Goal: Task Accomplishment & Management: Use online tool/utility

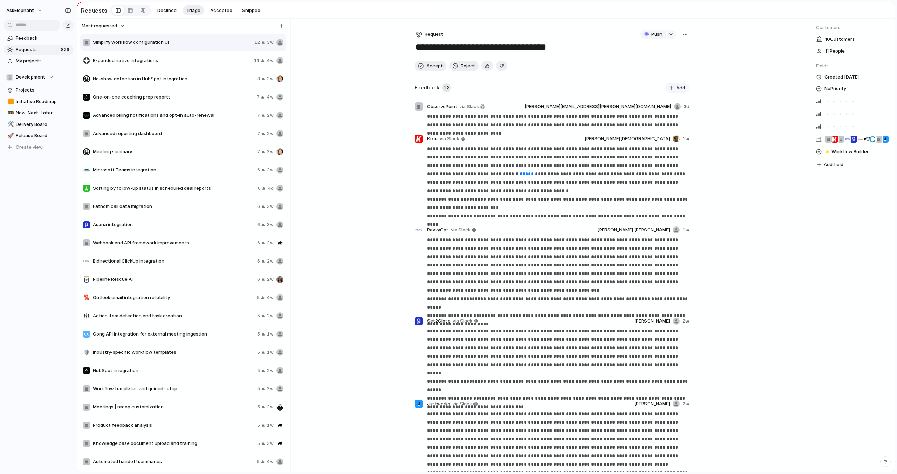
click at [194, 80] on span "No-show detection in HubSpot integration" at bounding box center [174, 78] width 162 height 7
type textarea "**********"
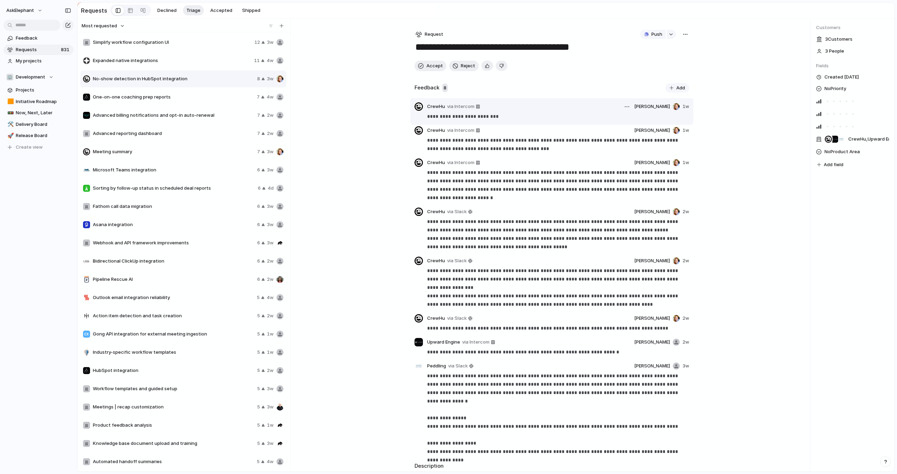
click at [433, 107] on span "CrewHu" at bounding box center [436, 106] width 18 height 7
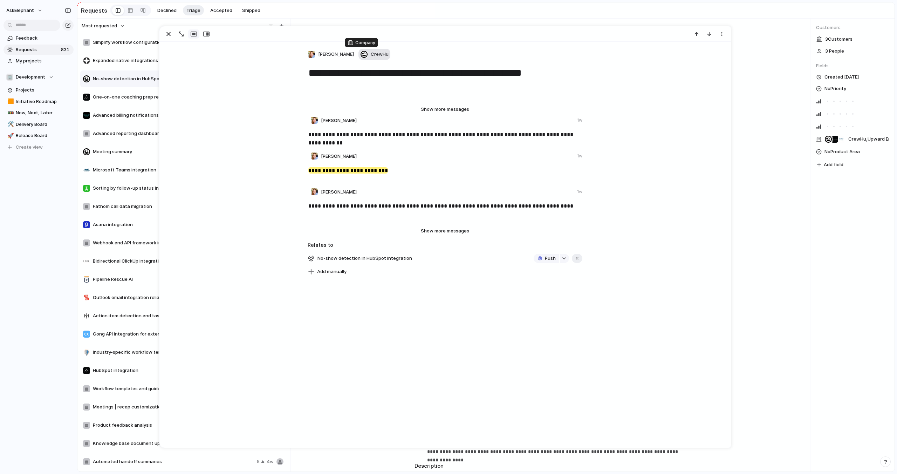
click at [360, 54] on div "CrewHu" at bounding box center [374, 54] width 28 height 8
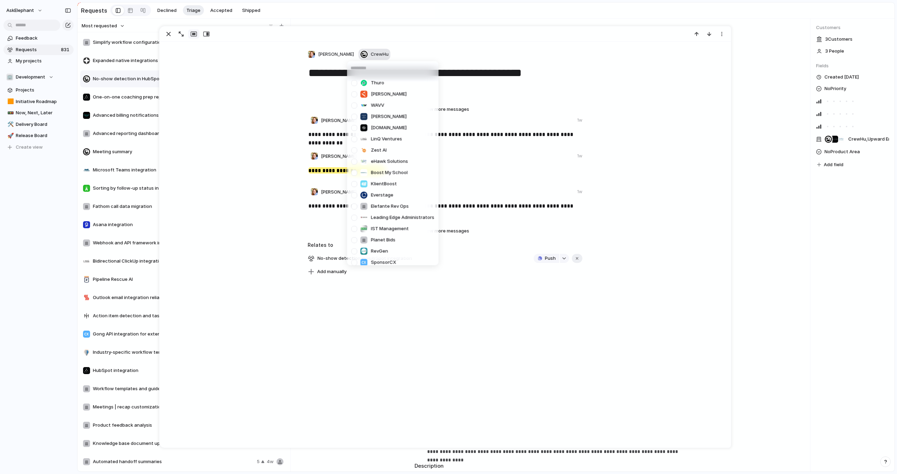
click at [356, 54] on div "Thuro Furey WAVV Janie maylawgrp.com LinQ Ventures Zest AI eHawk Solutions Boos…" at bounding box center [448, 237] width 897 height 474
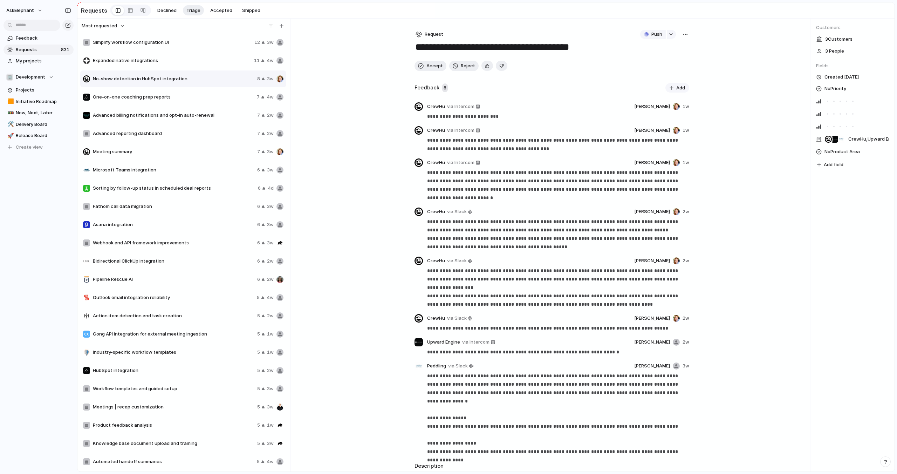
click at [768, 55] on div "Most requested Simplify workflow configuration UI 12 3w Expanded native integra…" at bounding box center [485, 245] width 817 height 453
click at [840, 40] on span "3 Customer s" at bounding box center [838, 39] width 27 height 7
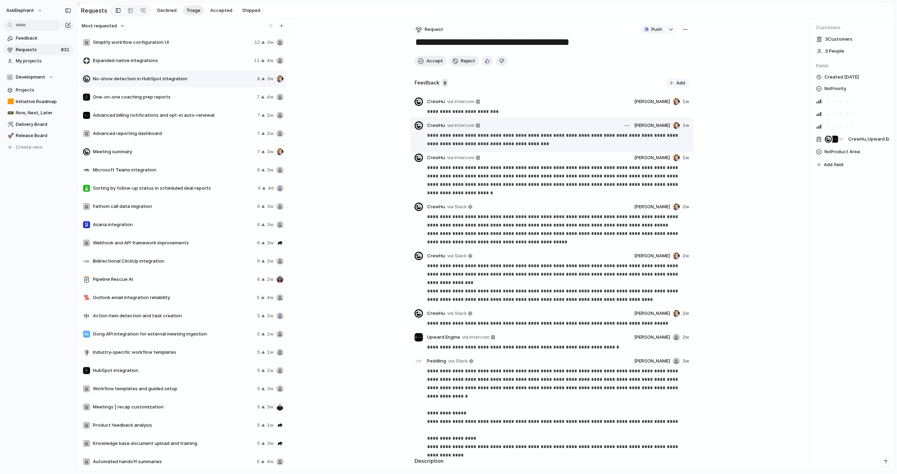
scroll to position [6, 0]
click at [39, 49] on span "Requests" at bounding box center [37, 49] width 43 height 7
type textarea "**********"
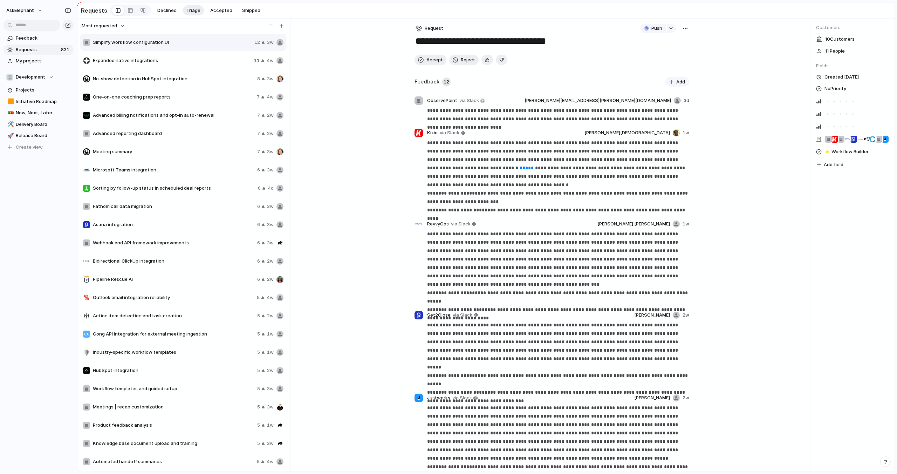
click at [37, 50] on span "Requests" at bounding box center [37, 49] width 43 height 7
click at [46, 51] on span "Requests" at bounding box center [37, 49] width 43 height 7
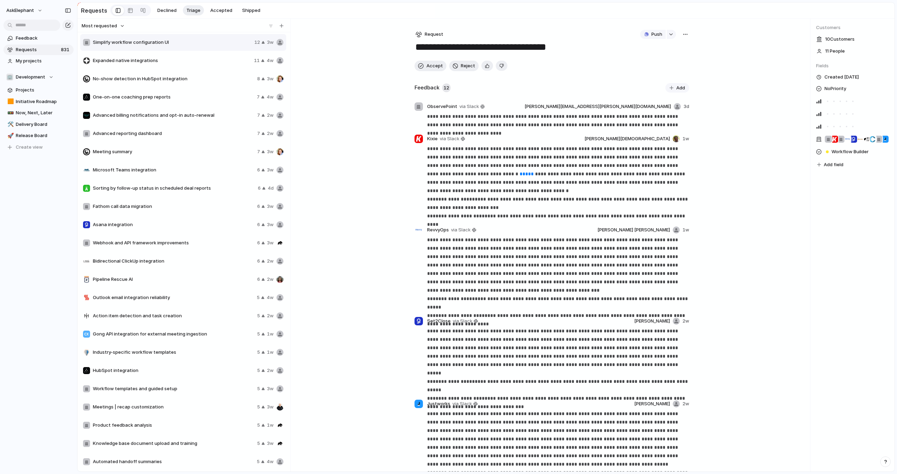
click at [147, 57] on span "Expanded native integrations" at bounding box center [172, 60] width 158 height 7
type textarea "**********"
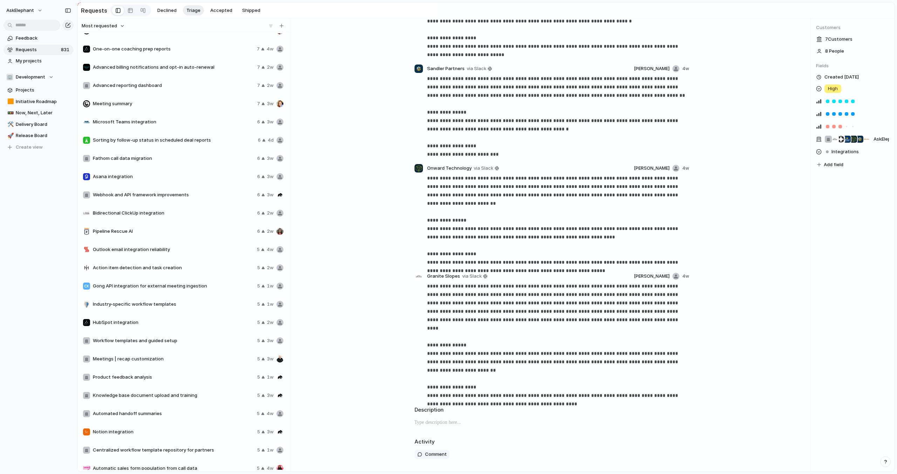
scroll to position [48, 0]
click at [27, 5] on button "AskElephant" at bounding box center [24, 10] width 43 height 11
click at [86, 90] on li "Forest" at bounding box center [85, 93] width 41 height 11
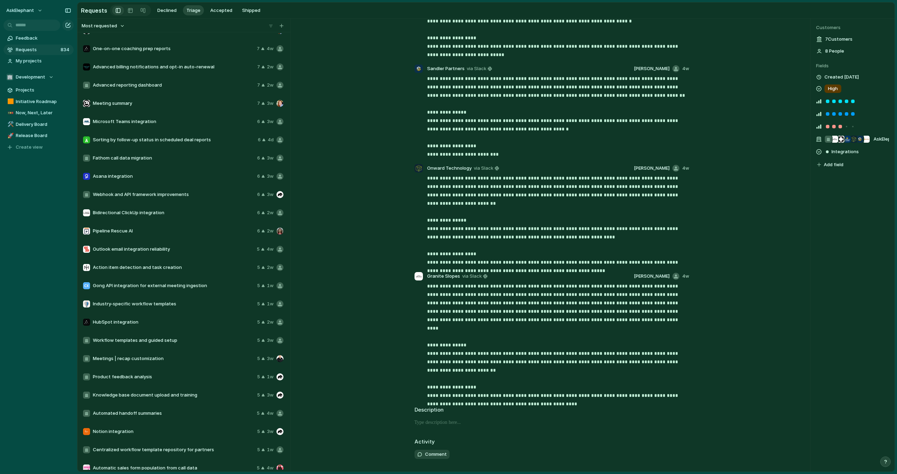
click at [365, 118] on div "Most requested Simplify workflow configuration UI 12 3w Expanded native integra…" at bounding box center [485, 245] width 817 height 453
click at [46, 114] on span "Now, Next, Later" at bounding box center [43, 112] width 55 height 7
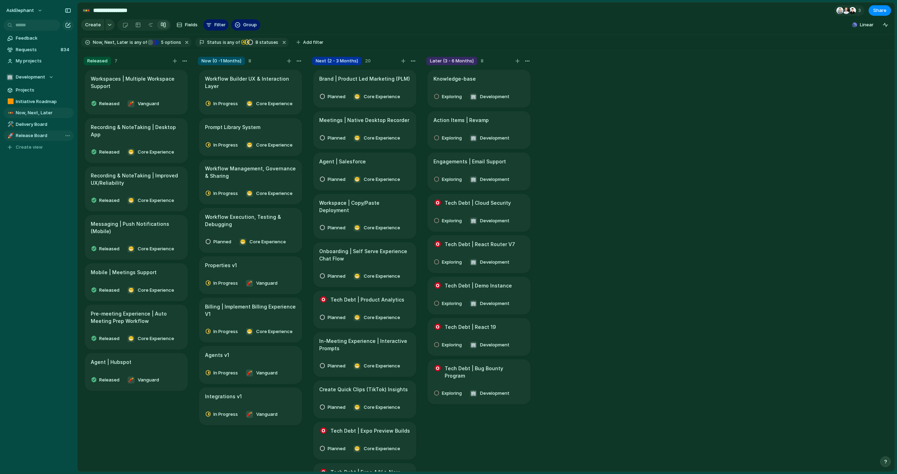
click at [38, 136] on span "Release Board" at bounding box center [43, 135] width 55 height 7
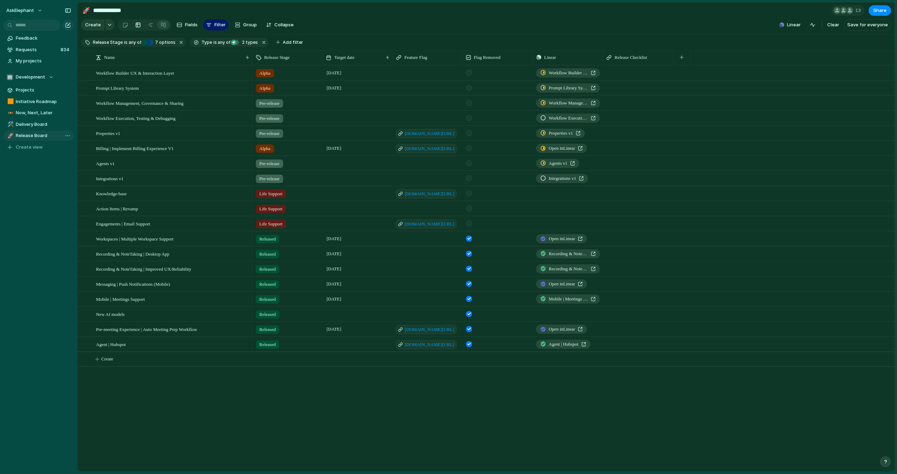
type input "**********"
click at [163, 28] on div at bounding box center [163, 24] width 6 height 11
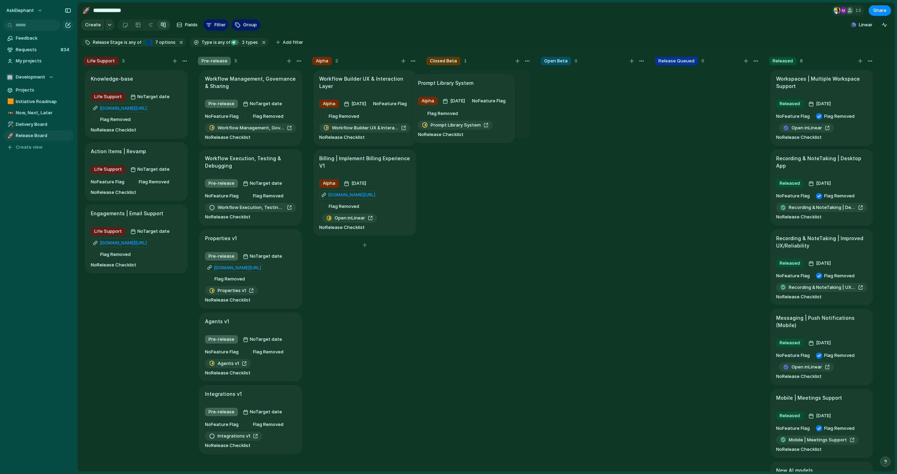
drag, startPoint x: 389, startPoint y: 166, endPoint x: 490, endPoint y: 90, distance: 126.8
click at [865, 28] on span "Linear" at bounding box center [866, 24] width 14 height 7
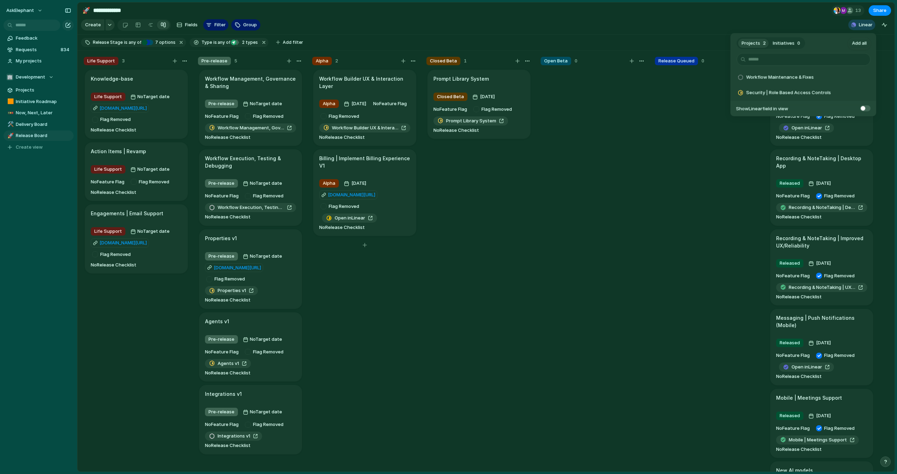
click at [783, 44] on span "Initiatives" at bounding box center [784, 43] width 22 height 7
click at [747, 47] on button "Projects 2" at bounding box center [753, 42] width 31 height 11
click at [753, 60] on input "text" at bounding box center [804, 59] width 134 height 13
type input "*"
click at [778, 43] on span "Initiatives" at bounding box center [784, 43] width 22 height 7
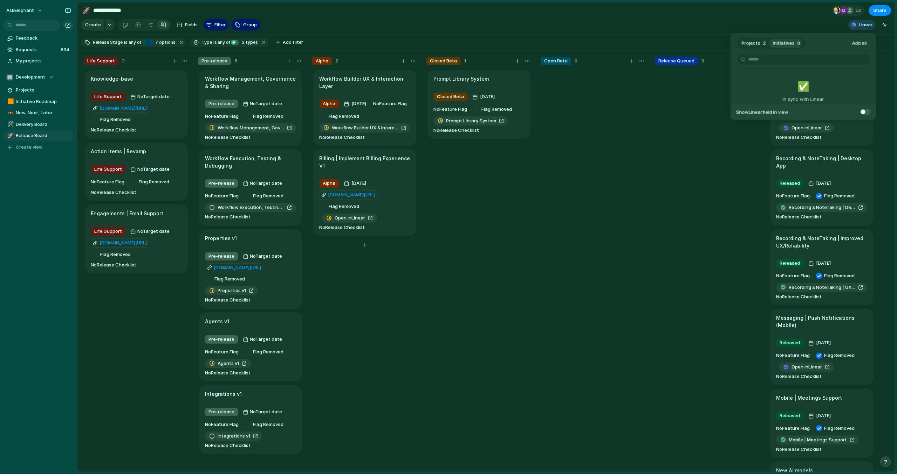
click at [824, 44] on header "Projects 2 Initiatives 0 Add all" at bounding box center [803, 43] width 146 height 20
click at [804, 17] on div "Projects 2 Initiatives 0 Add all ✅️ In sync with Linear Show Linear field in vi…" at bounding box center [448, 237] width 897 height 474
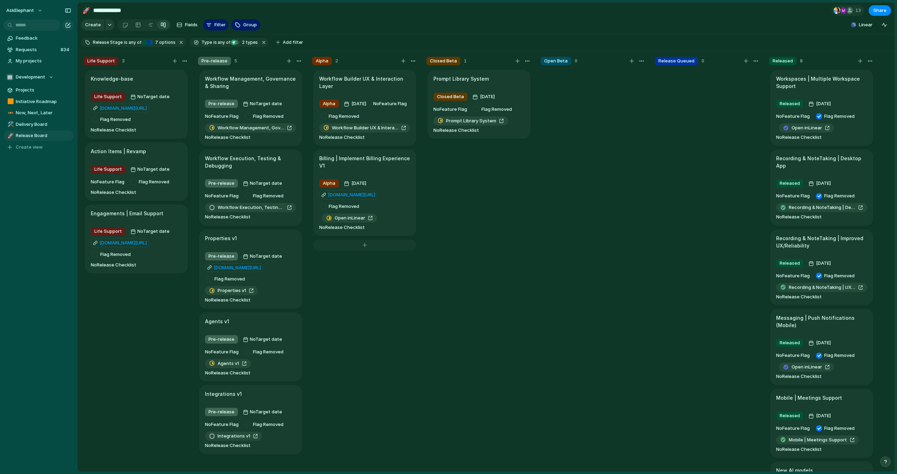
click at [365, 246] on div at bounding box center [364, 244] width 103 height 11
type textarea "*"
click at [426, 36] on section "Release Stage is any of Released Release Queued Open Beta Alpha Closed Beta Pre…" at bounding box center [485, 43] width 817 height 16
click at [33, 49] on span "Requests" at bounding box center [37, 49] width 43 height 7
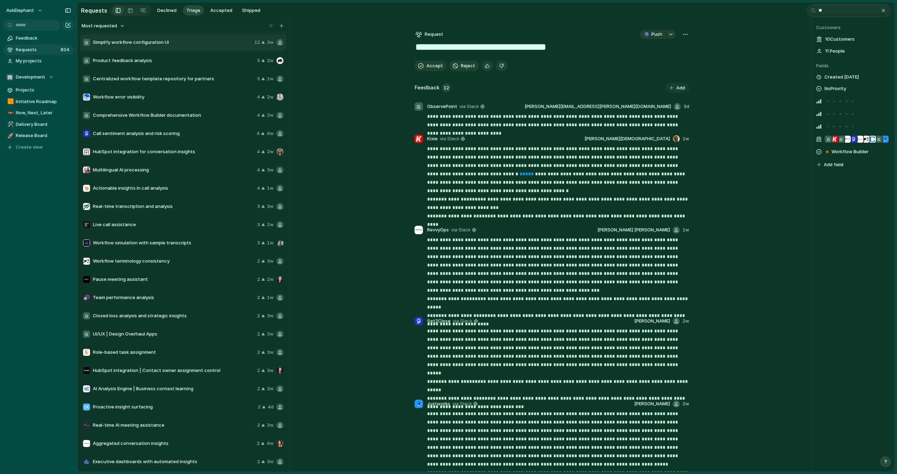
type input "*"
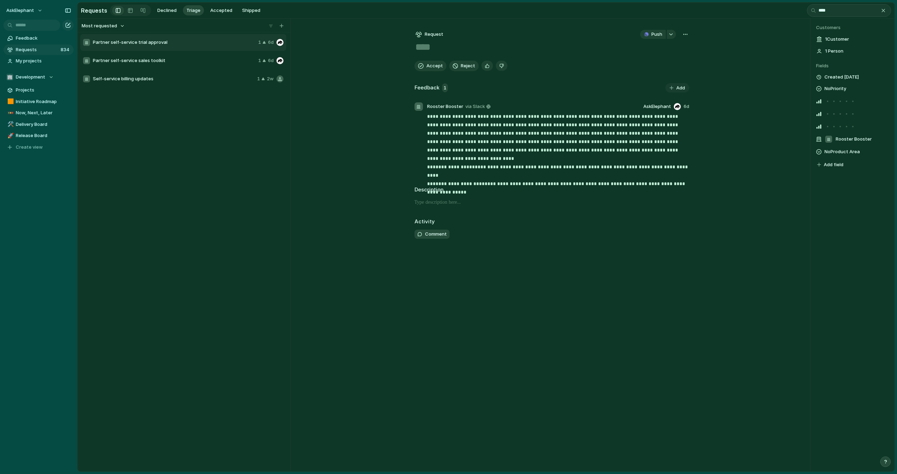
click at [138, 42] on span "Partner self-service trial approval" at bounding box center [174, 42] width 163 height 7
click at [824, 12] on input "****" at bounding box center [849, 10] width 84 height 13
click at [826, 12] on input "****" at bounding box center [849, 10] width 84 height 13
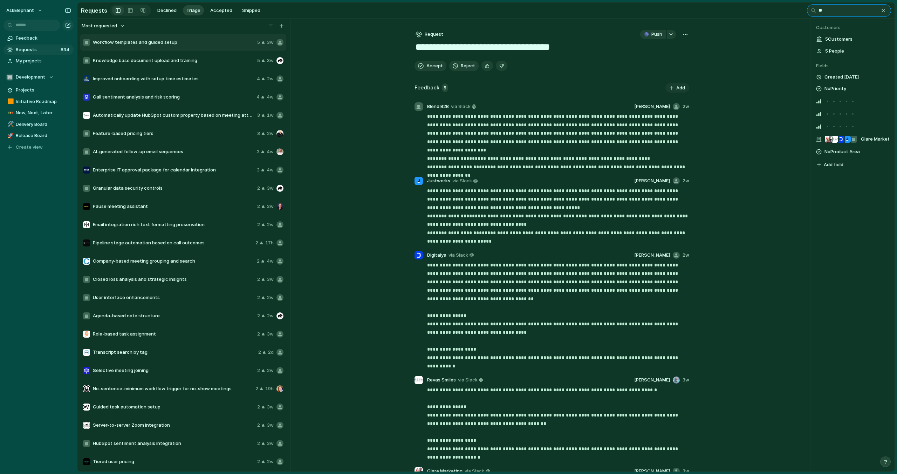
type input "*"
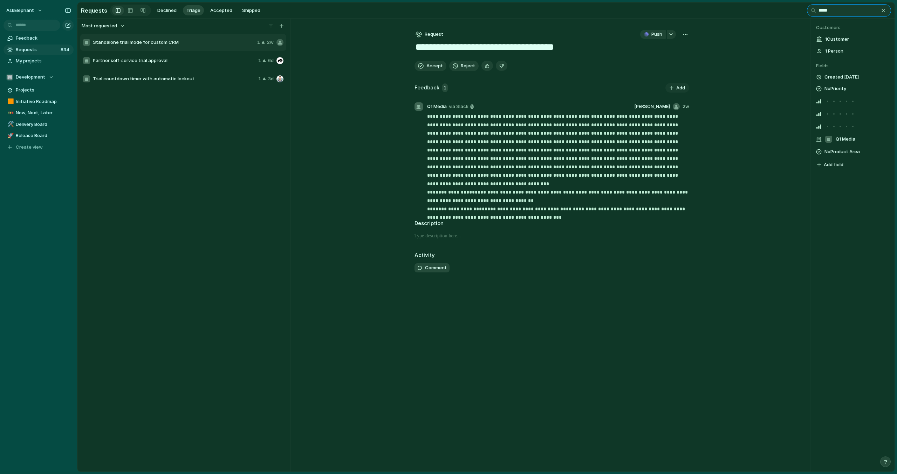
type input "*****"
click at [215, 62] on span "Partner self-service trial approval" at bounding box center [174, 60] width 163 height 7
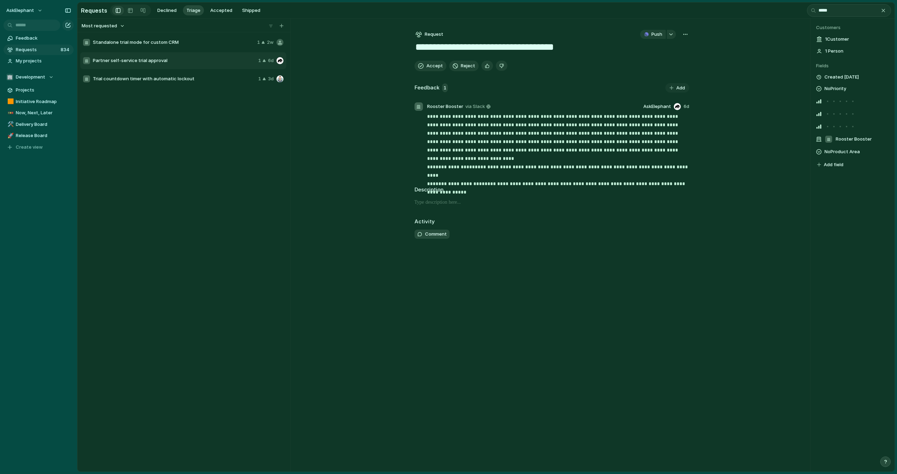
click at [685, 35] on div "button" at bounding box center [685, 35] width 6 height 6
click at [219, 81] on div "Copy link Merge Move to Delete" at bounding box center [448, 237] width 897 height 474
click at [217, 81] on span "Trial countdown timer with automatic lockout" at bounding box center [174, 78] width 163 height 7
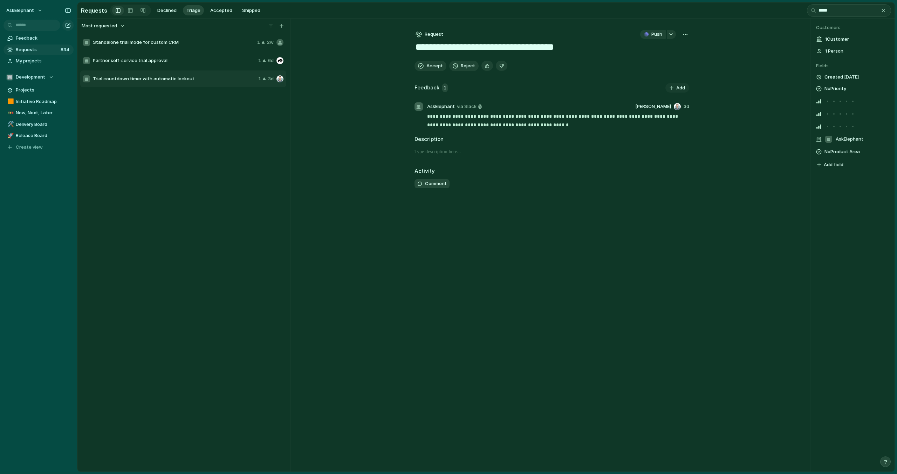
click at [683, 35] on div "button" at bounding box center [685, 35] width 6 height 6
click at [666, 61] on li "Merge" at bounding box center [666, 60] width 43 height 11
type input "*****"
click at [655, 74] on li "Partner self-service trial approval" at bounding box center [622, 74] width 132 height 11
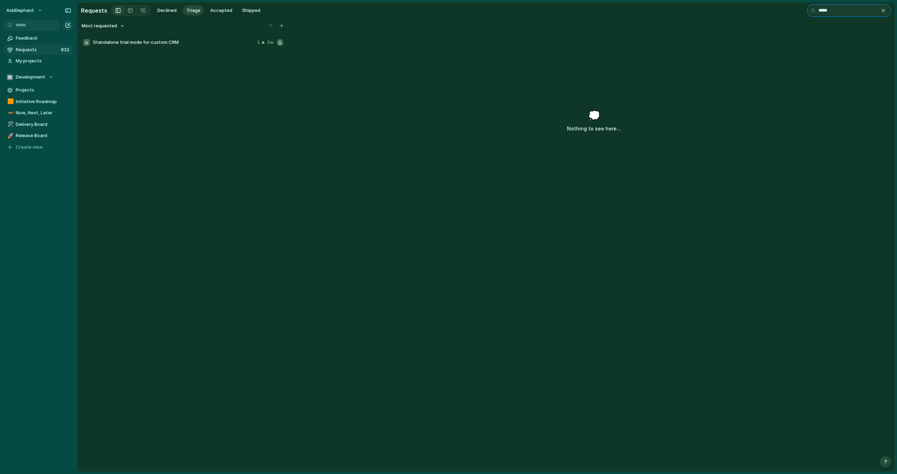
click at [841, 12] on input "*****" at bounding box center [849, 10] width 84 height 13
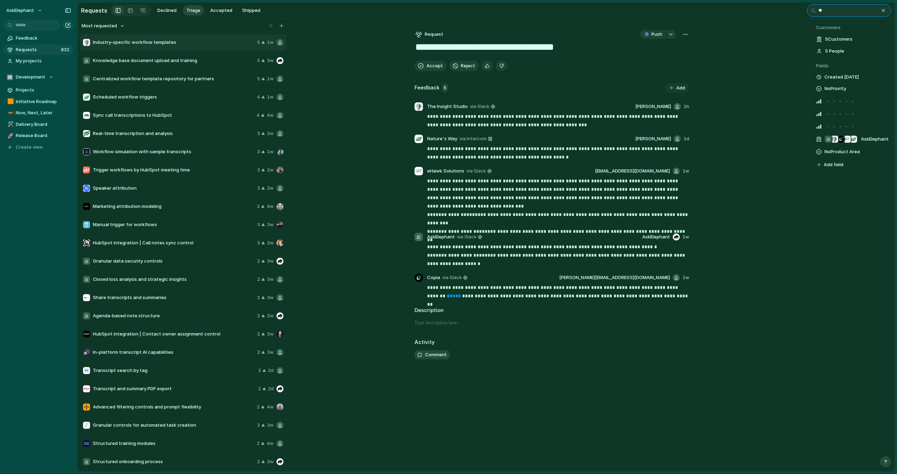
type input "*"
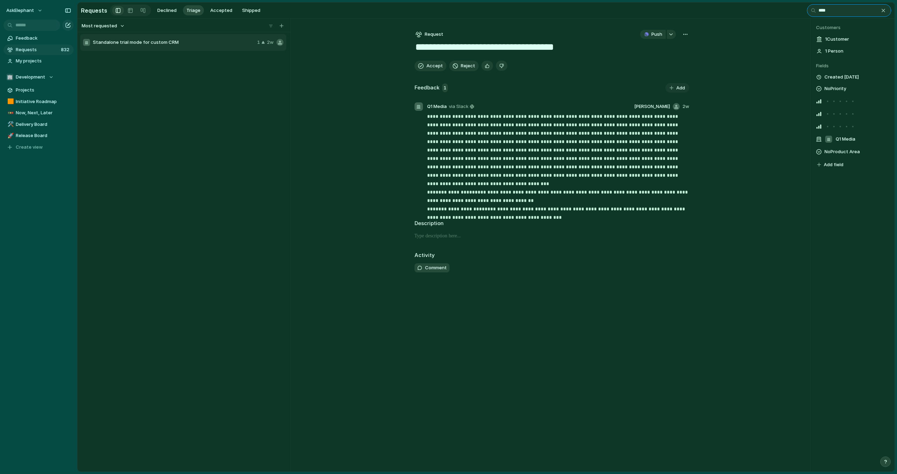
type input "*****"
click at [189, 180] on div "Standalone trial mode for custom CRM 1 2w" at bounding box center [183, 251] width 207 height 436
click at [211, 161] on div "Standalone trial mode for custom CRM 1 2w" at bounding box center [183, 251] width 207 height 436
click at [384, 108] on div "**********" at bounding box center [485, 245] width 817 height 453
click at [884, 11] on div "button" at bounding box center [883, 11] width 6 height 6
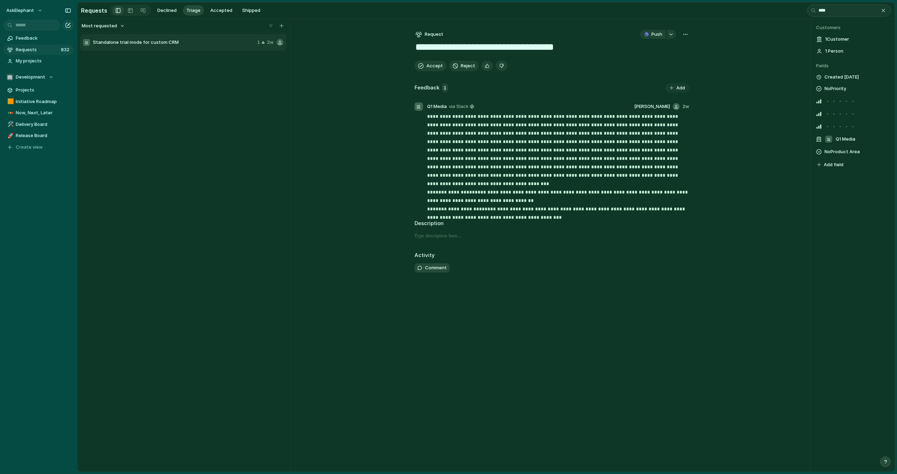
type input "***"
type textarea "**********"
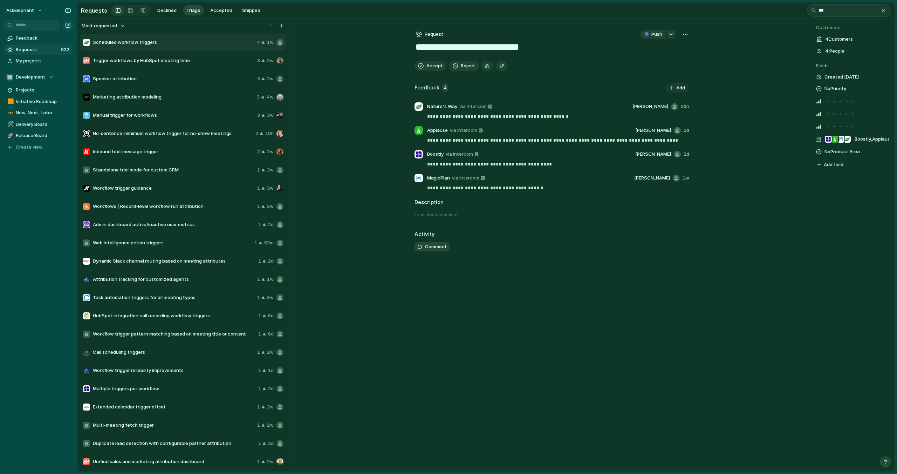
type input "**"
type textarea "**********"
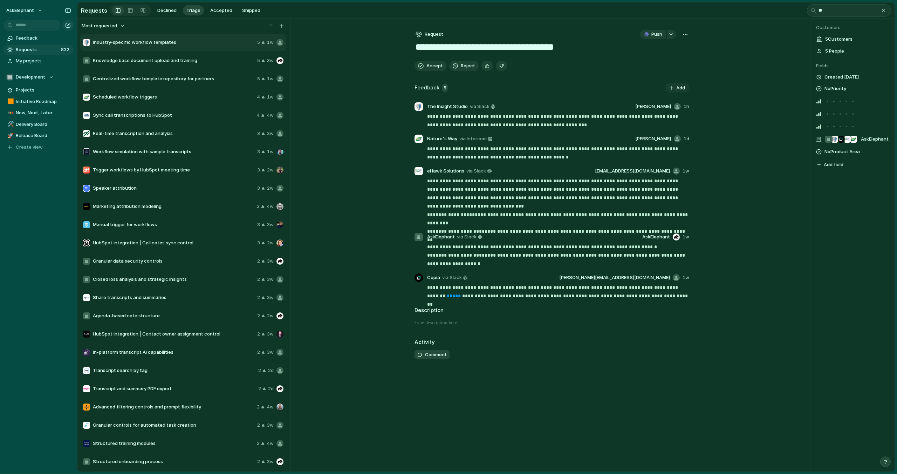
type input "*"
type textarea "**********"
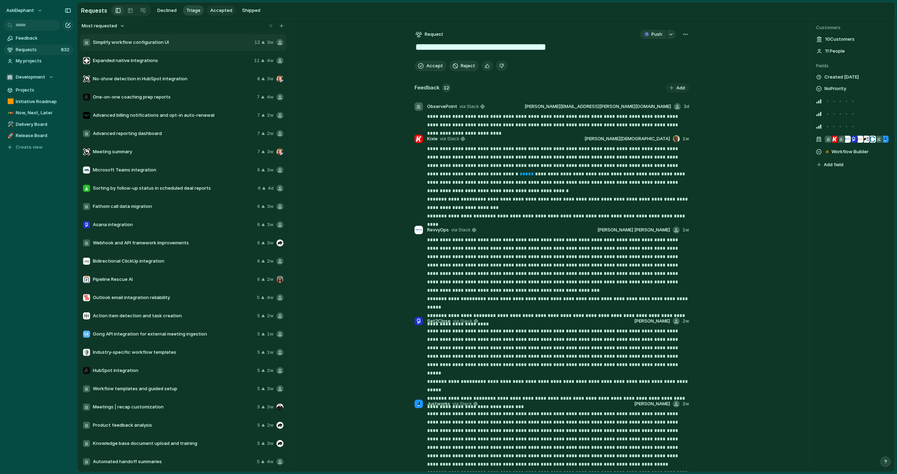
click at [222, 11] on span "Accepted" at bounding box center [221, 10] width 22 height 7
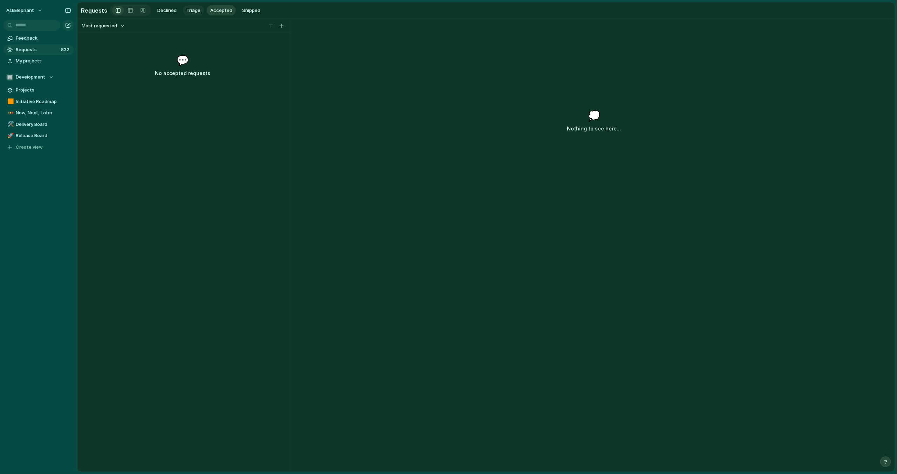
click at [192, 10] on span "Triage" at bounding box center [193, 10] width 14 height 7
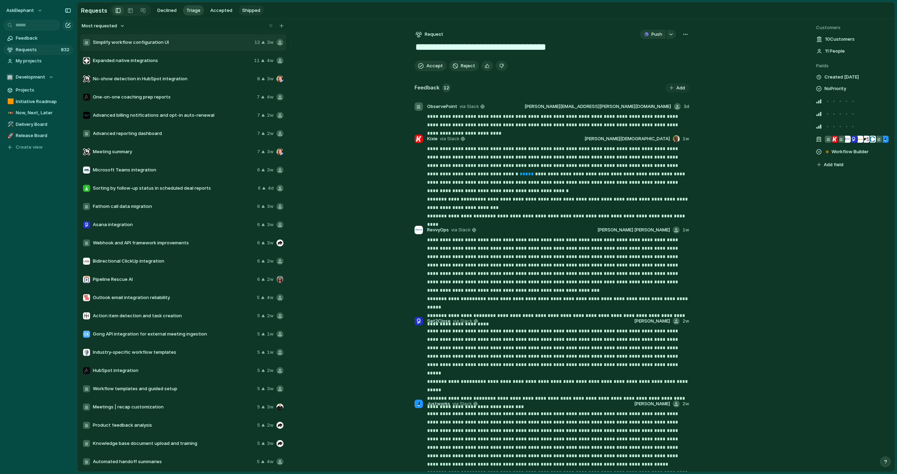
click at [245, 11] on span "Shipped" at bounding box center [251, 10] width 18 height 7
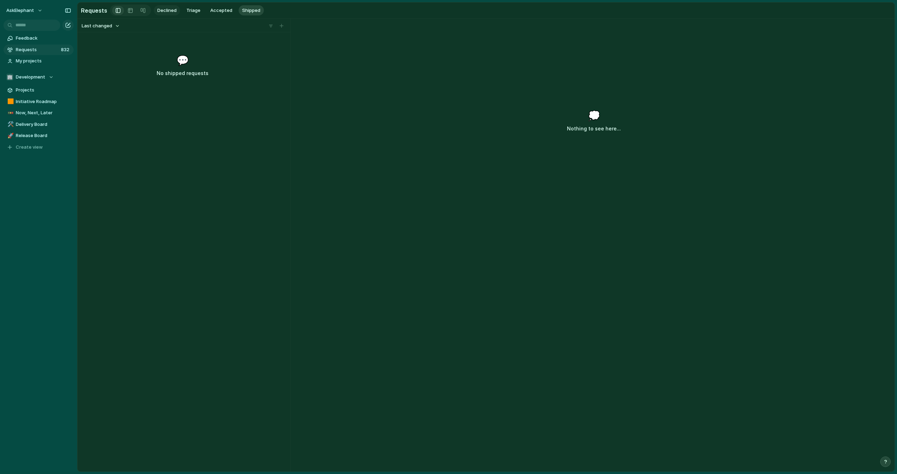
click at [167, 11] on span "Declined" at bounding box center [166, 10] width 19 height 7
click at [191, 12] on span "Triage" at bounding box center [193, 10] width 14 height 7
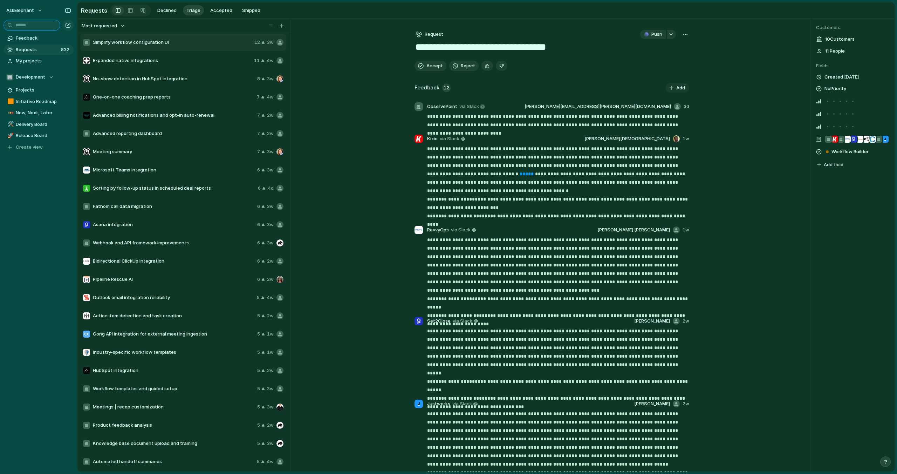
click at [39, 24] on input "text" at bounding box center [32, 25] width 57 height 11
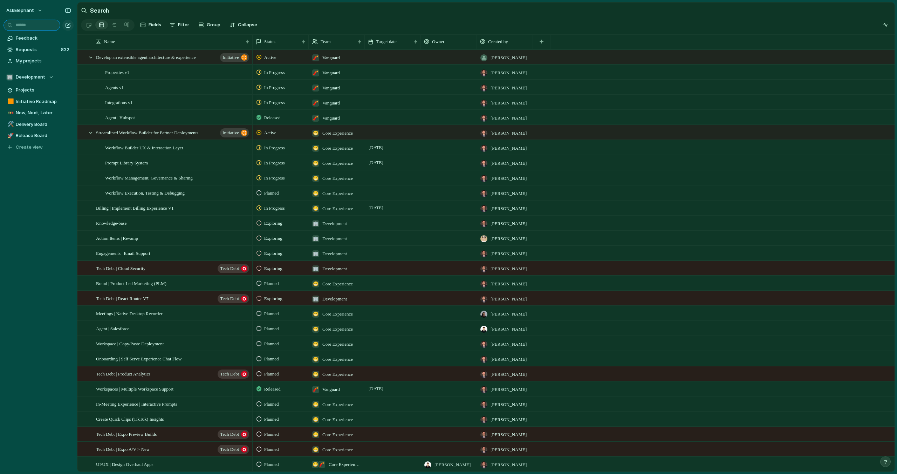
click at [38, 26] on input "text" at bounding box center [32, 25] width 57 height 11
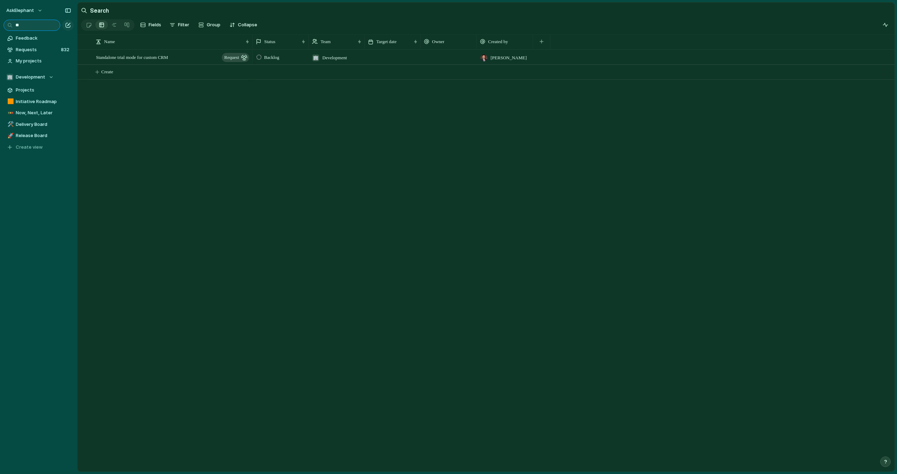
type input "*"
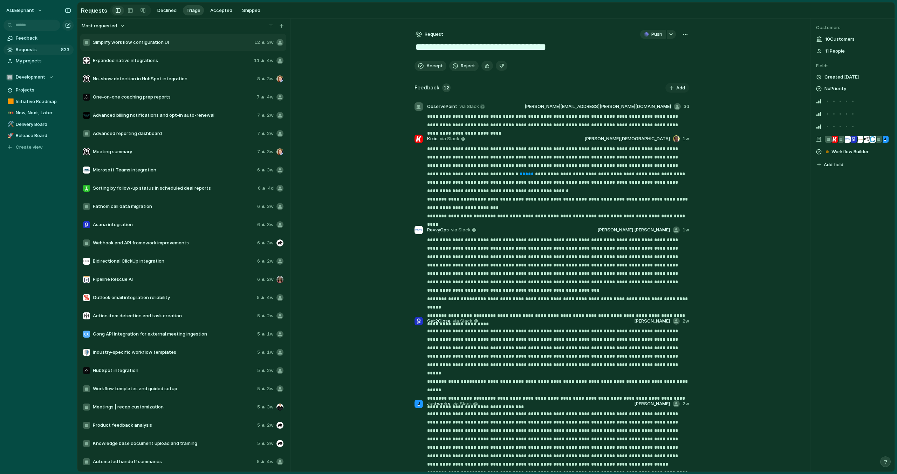
click at [165, 63] on span "Expanded native integrations" at bounding box center [172, 60] width 158 height 7
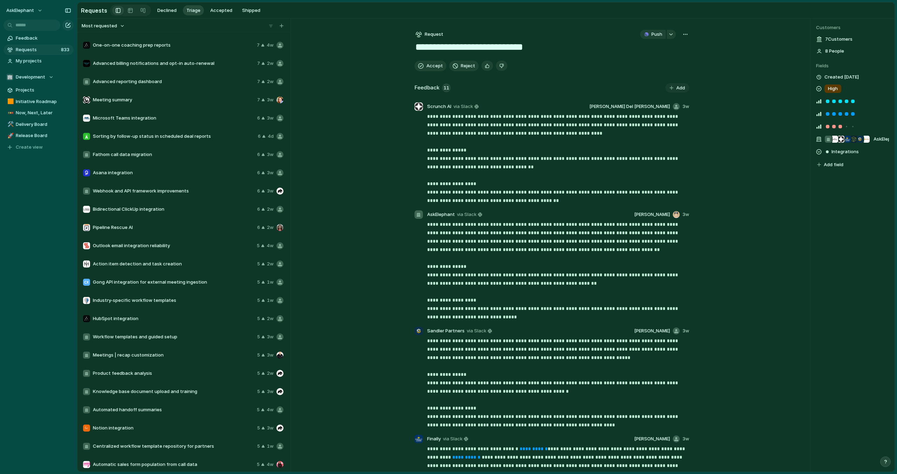
scroll to position [88, 0]
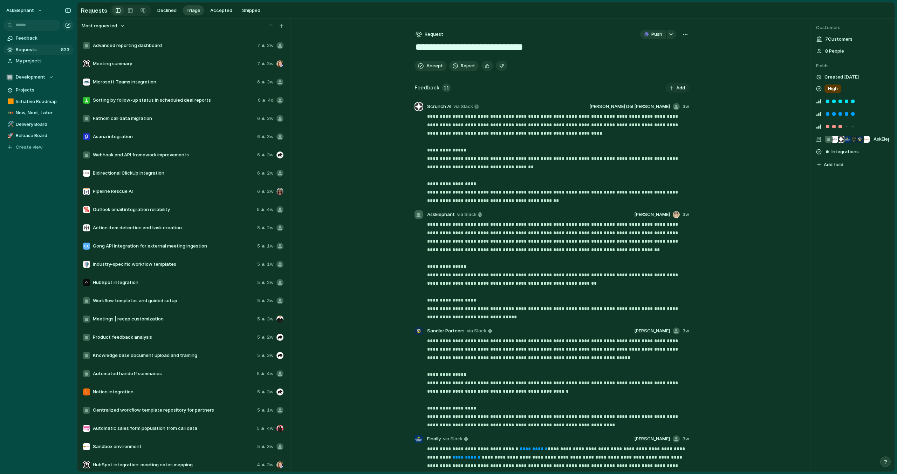
click at [204, 246] on span "Gong API integration for external meeting ingestion" at bounding box center [174, 245] width 162 height 7
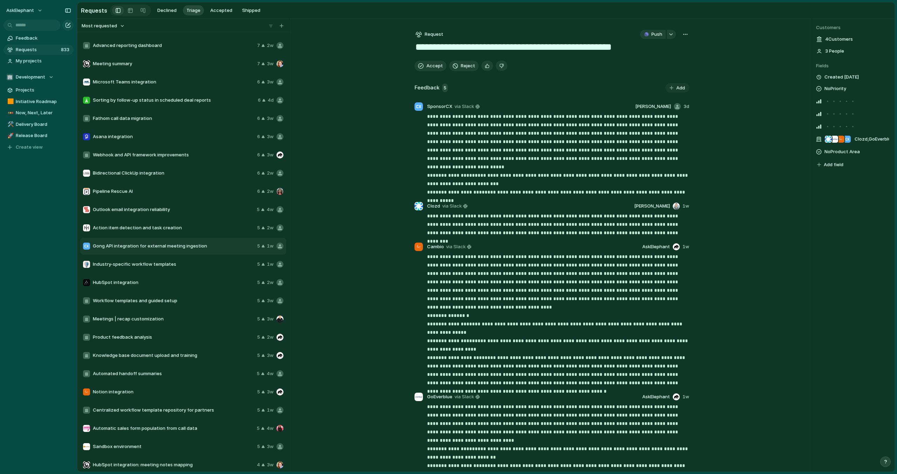
click at [724, 61] on div "Most requested Simplify workflow configuration UI 12 3w Expanded native integra…" at bounding box center [485, 245] width 817 height 453
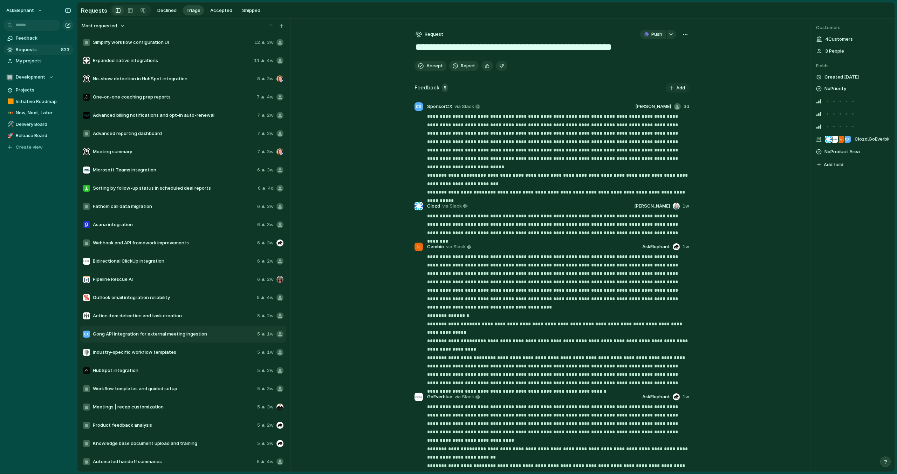
click at [168, 44] on span "Simplify workflow configuration UI" at bounding box center [172, 42] width 159 height 7
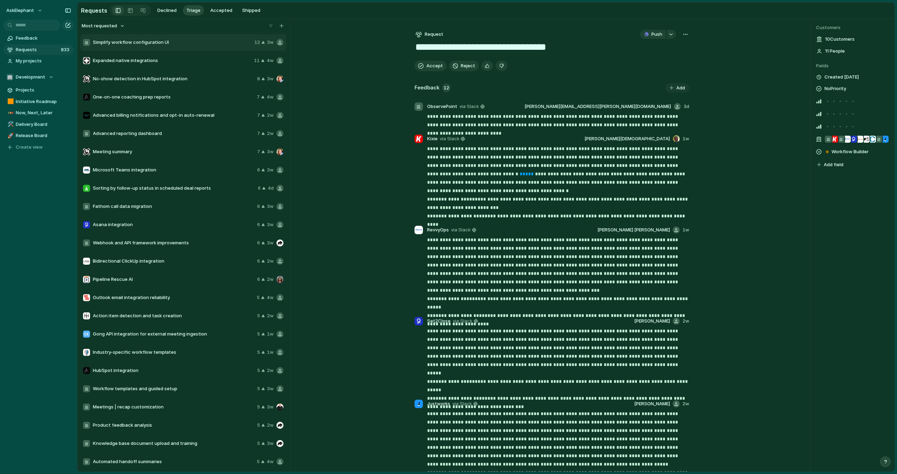
click at [182, 64] on div "Expanded native integrations 11 4w" at bounding box center [183, 60] width 206 height 17
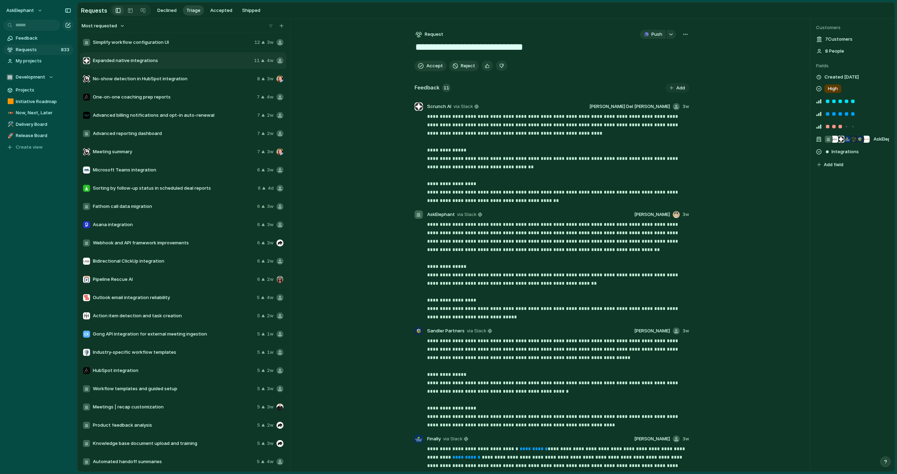
click at [204, 46] on span "Simplify workflow configuration UI" at bounding box center [172, 42] width 159 height 7
type textarea "**********"
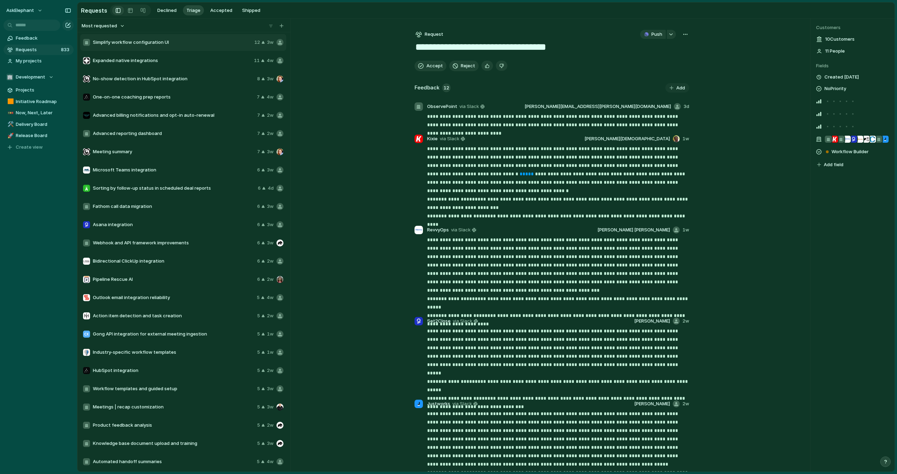
click at [34, 49] on span "Requests" at bounding box center [37, 49] width 43 height 7
click at [27, 39] on span "Feedback" at bounding box center [43, 38] width 55 height 7
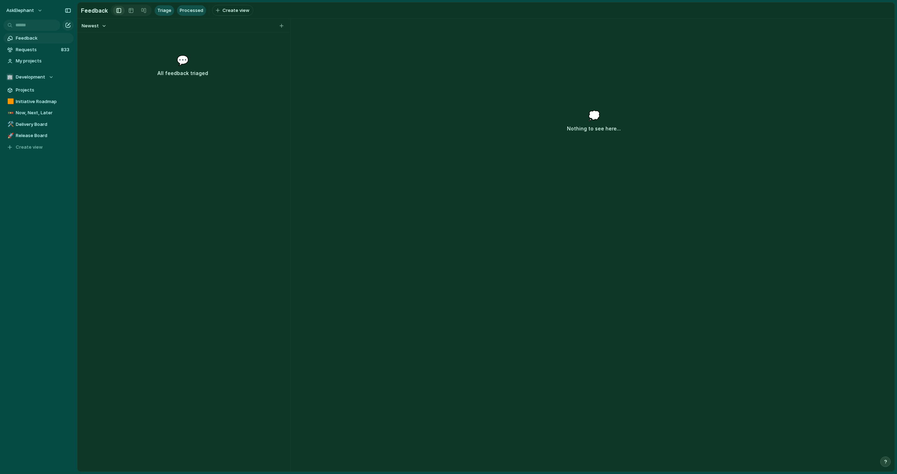
click at [182, 9] on span "Processed" at bounding box center [191, 10] width 23 height 7
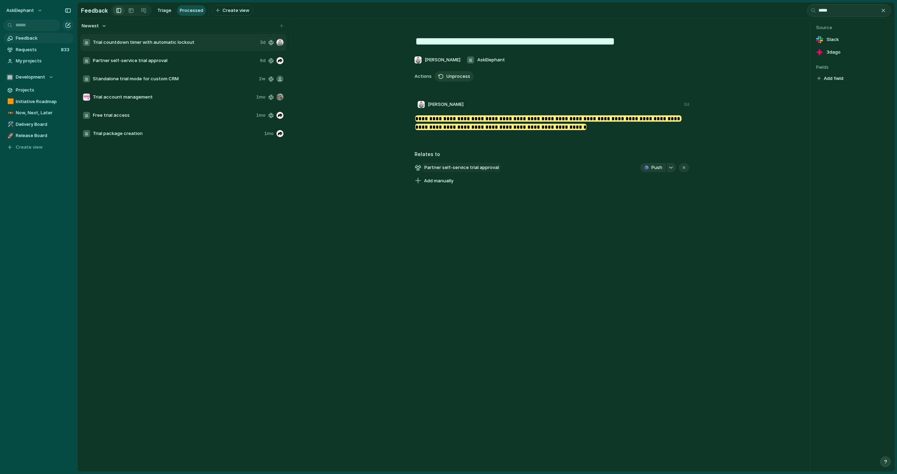
type input "*****"
click at [494, 168] on span "Partner self-service trial approval" at bounding box center [461, 168] width 79 height 10
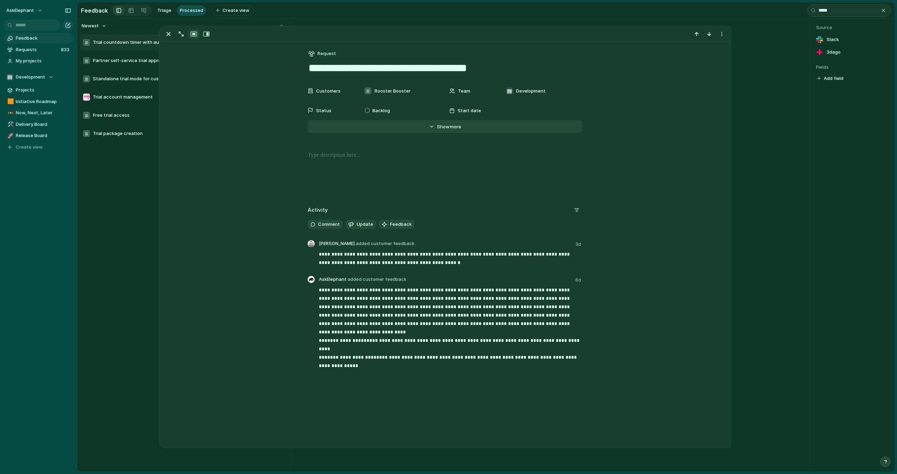
click at [450, 130] on span "more" at bounding box center [455, 126] width 11 height 7
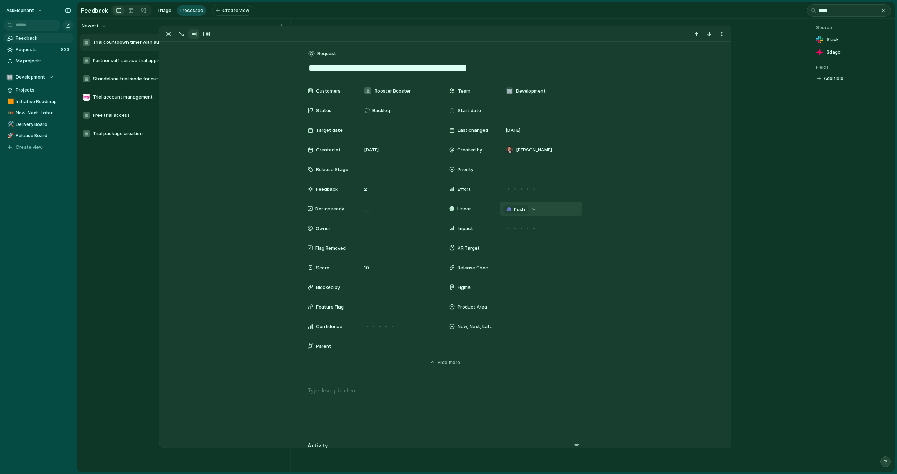
click at [534, 209] on div "button" at bounding box center [533, 209] width 5 height 3
click at [560, 238] on span "Issues" at bounding box center [563, 236] width 14 height 7
click at [534, 222] on input "***" at bounding box center [543, 222] width 81 height 14
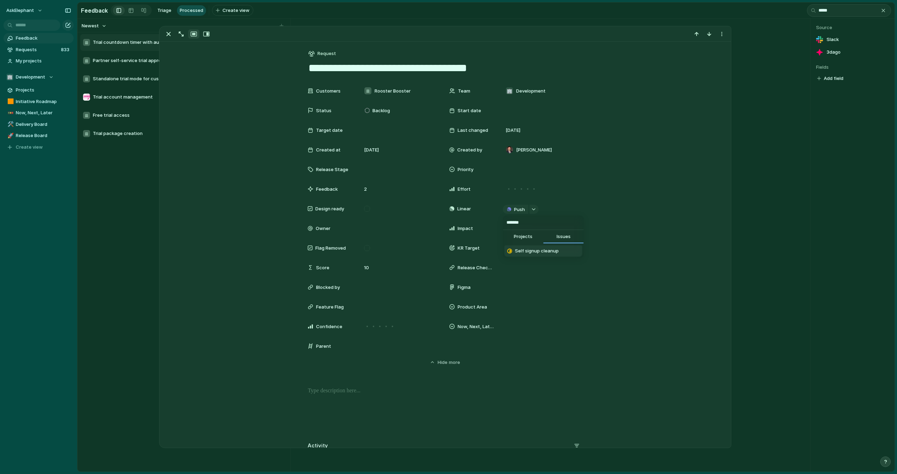
type input "*******"
click at [537, 252] on span "Self signup cleanup" at bounding box center [537, 250] width 44 height 7
click at [368, 110] on div at bounding box center [367, 110] width 5 height 6
click at [397, 174] on span "In Progress" at bounding box center [385, 176] width 25 height 7
click at [509, 108] on div at bounding box center [541, 110] width 76 height 8
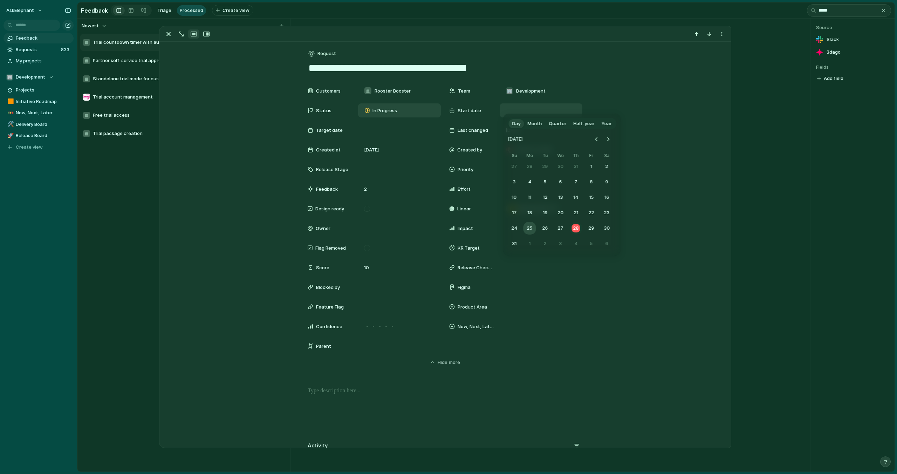
click at [530, 228] on button "25" at bounding box center [529, 228] width 13 height 13
click at [372, 128] on div at bounding box center [399, 130] width 76 height 8
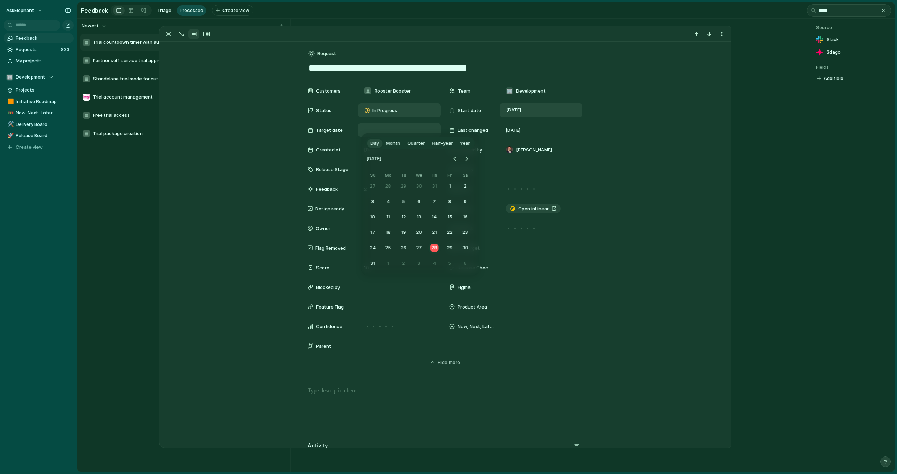
drag, startPoint x: 451, startPoint y: 248, endPoint x: 468, endPoint y: 245, distance: 17.5
click at [451, 248] on button "29" at bounding box center [450, 247] width 13 height 13
click at [381, 171] on div at bounding box center [399, 169] width 76 height 8
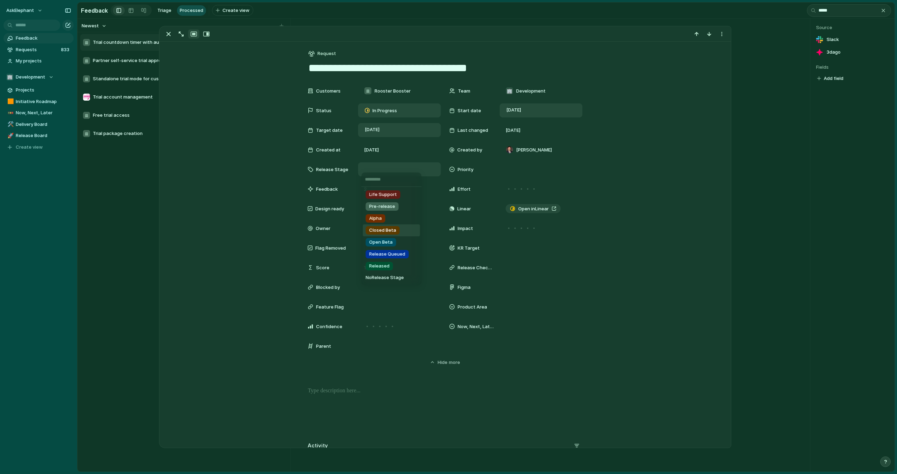
click at [381, 233] on span "Closed Beta" at bounding box center [382, 230] width 27 height 7
click at [403, 170] on div "Closed Beta" at bounding box center [399, 169] width 76 height 8
click at [391, 245] on span "Open Beta" at bounding box center [380, 246] width 23 height 7
click at [504, 169] on div at bounding box center [541, 169] width 76 height 8
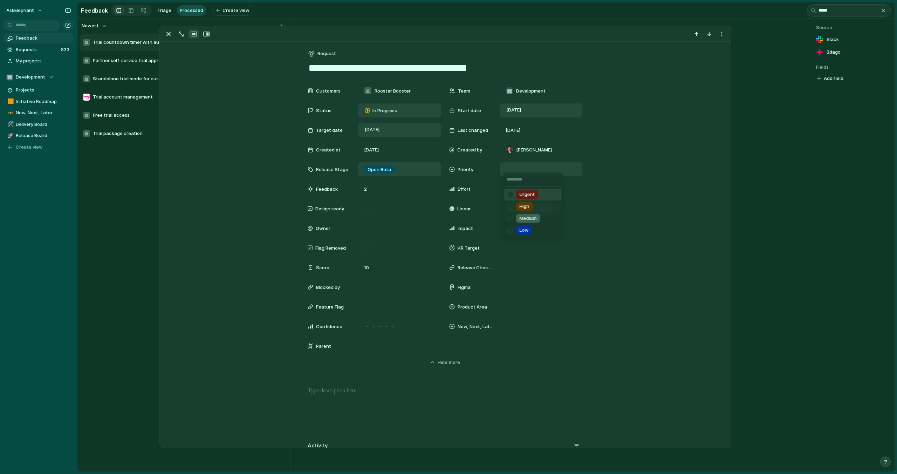
click at [504, 169] on div "Urgent High Medium Low" at bounding box center [448, 237] width 897 height 474
click at [410, 171] on div "Open Beta" at bounding box center [399, 169] width 76 height 8
click at [511, 168] on div "Life Support Pre-release Alpha Closed Beta Open Beta Release Queued Released No…" at bounding box center [448, 237] width 897 height 474
click at [511, 168] on div at bounding box center [541, 169] width 76 height 8
click at [471, 181] on div "Urgent High Medium Low" at bounding box center [448, 237] width 897 height 474
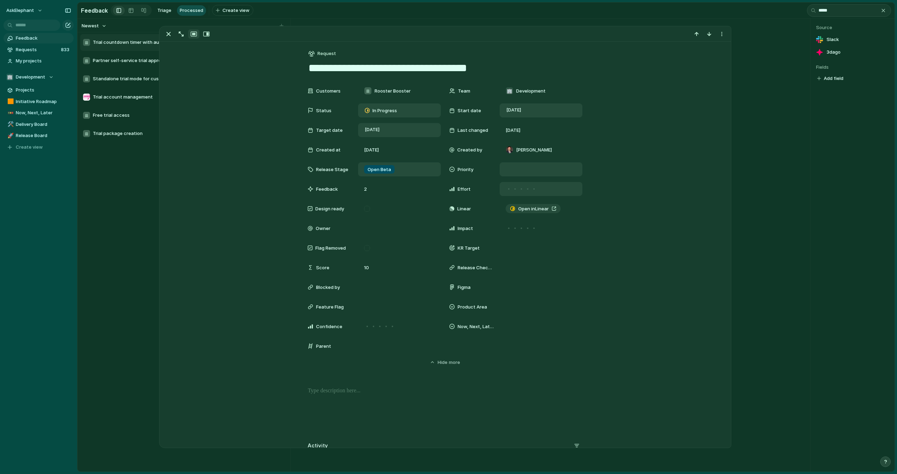
click at [522, 190] on div at bounding box center [521, 189] width 6 height 6
click at [529, 229] on div at bounding box center [527, 228] width 6 height 6
click at [517, 169] on div at bounding box center [541, 169] width 76 height 8
click at [512, 195] on div at bounding box center [510, 194] width 12 height 12
click at [379, 208] on div "Urgent High Medium Low" at bounding box center [448, 237] width 897 height 474
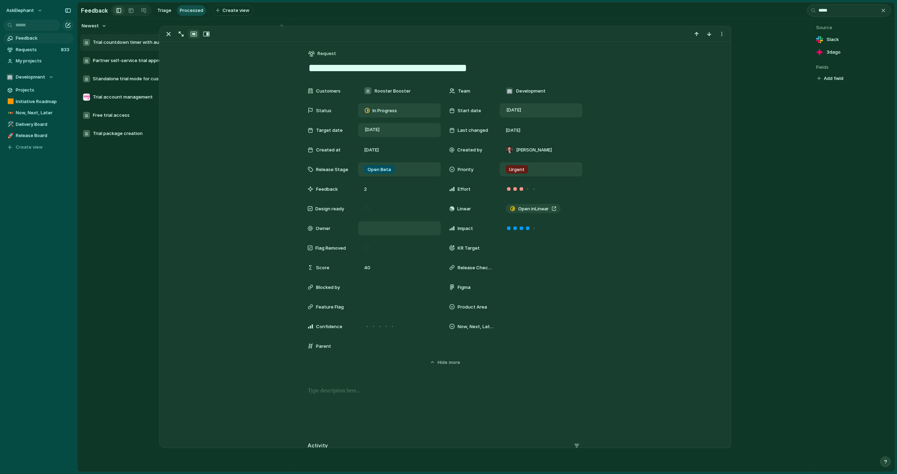
click at [364, 232] on div at bounding box center [399, 228] width 76 height 8
type input "****"
click at [374, 307] on div at bounding box center [399, 306] width 78 height 9
click at [394, 325] on div at bounding box center [392, 326] width 6 height 6
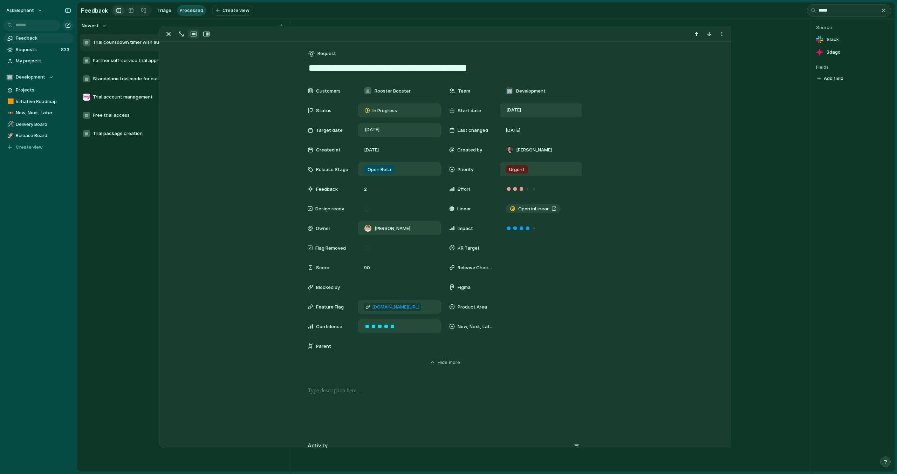
scroll to position [0, 0]
click at [510, 329] on div at bounding box center [541, 326] width 76 height 8
click at [516, 363] on span "Now (0 -1 Months)" at bounding box center [531, 363] width 40 height 7
click at [505, 308] on div at bounding box center [541, 307] width 76 height 8
type input "*"
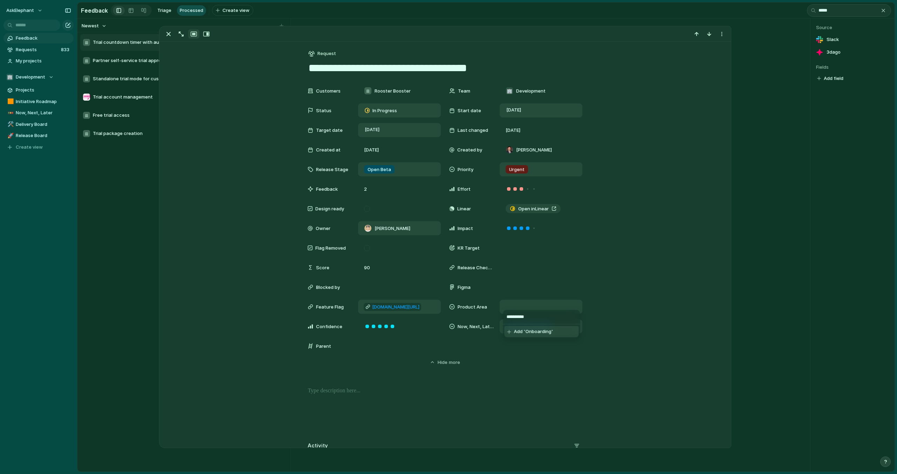
type input "**********"
click at [533, 333] on span "Add 'Onboarding'" at bounding box center [533, 331] width 39 height 7
click at [368, 250] on div at bounding box center [367, 248] width 6 height 6
click at [464, 68] on textarea "**********" at bounding box center [445, 68] width 275 height 15
drag, startPoint x: 473, startPoint y: 70, endPoint x: 302, endPoint y: 66, distance: 171.0
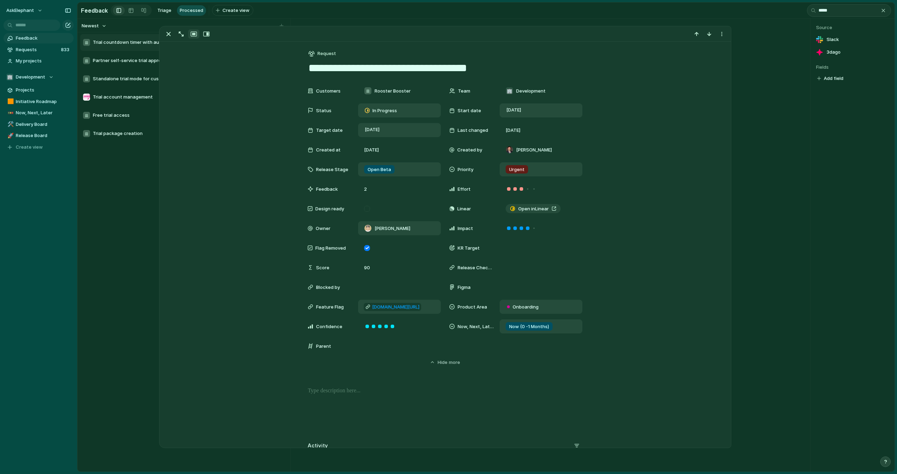
click at [302, 66] on div "**********" at bounding box center [444, 425] width 571 height 766
type textarea "**********"
click at [695, 83] on div "**********" at bounding box center [444, 425] width 571 height 766
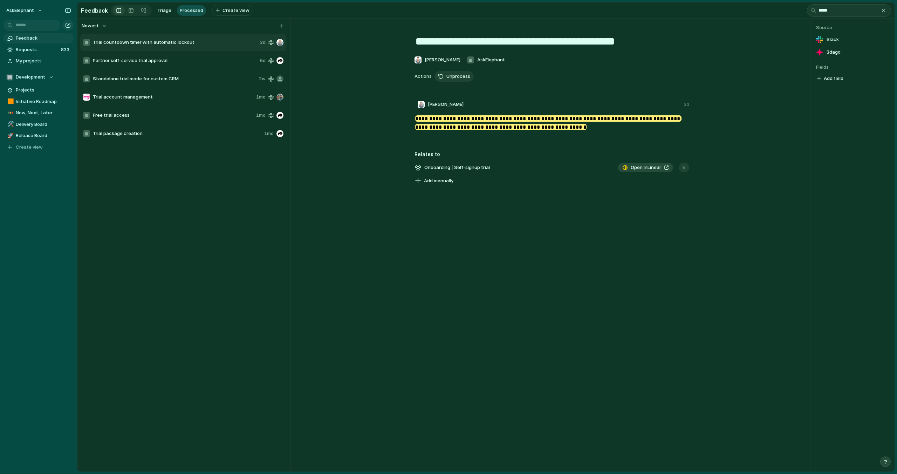
click at [754, 88] on div "**********" at bounding box center [552, 106] width 506 height 158
click at [192, 79] on span "Standalone trial mode for custom CRM" at bounding box center [174, 78] width 163 height 7
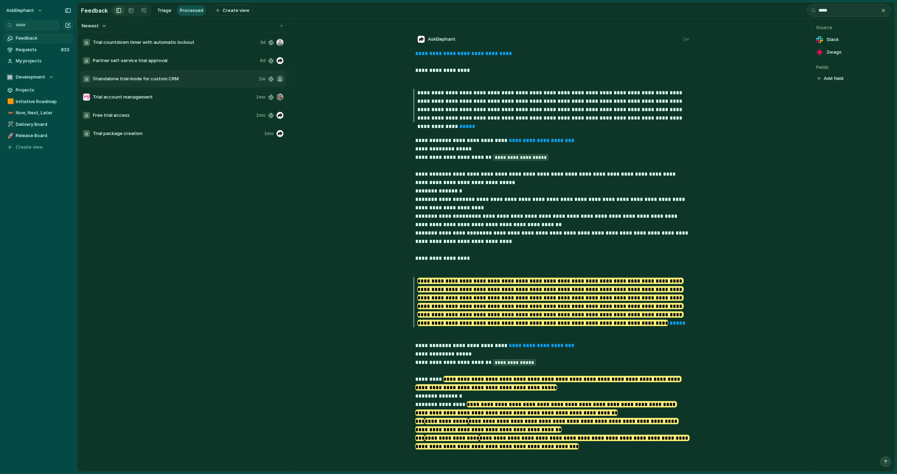
scroll to position [69, 0]
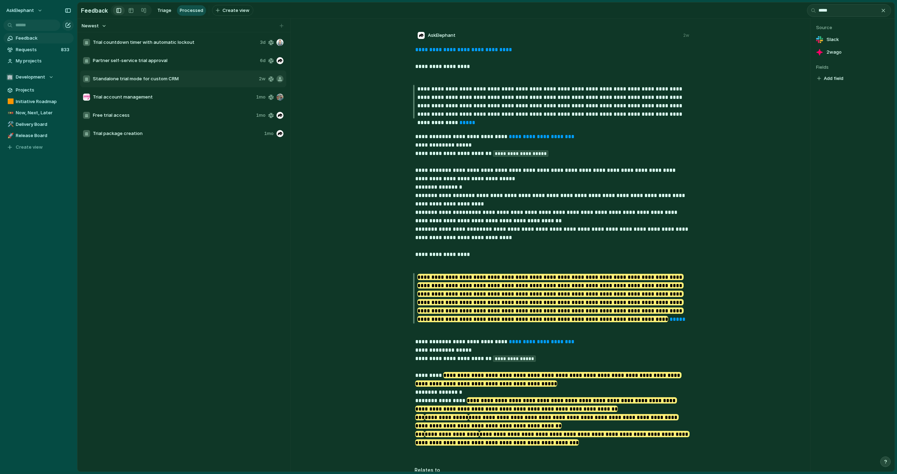
click at [177, 96] on span "Trial account management" at bounding box center [173, 97] width 160 height 7
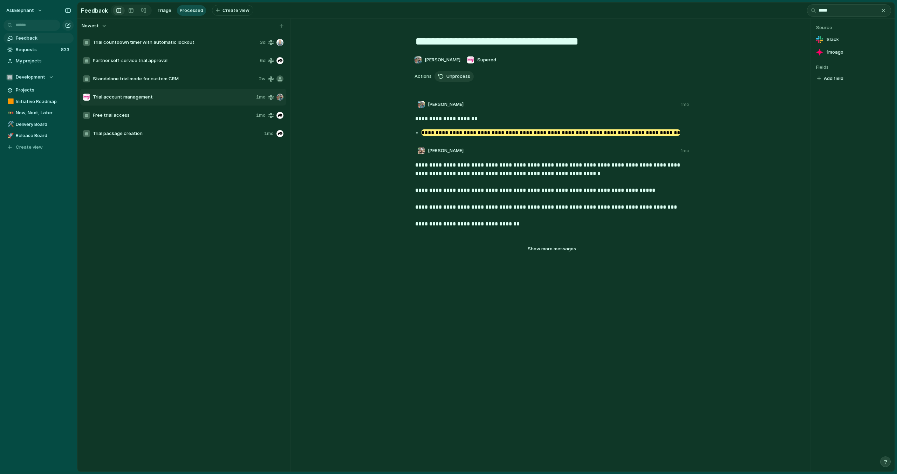
type textarea "**********"
click at [445, 290] on span "Add manually" at bounding box center [438, 289] width 29 height 7
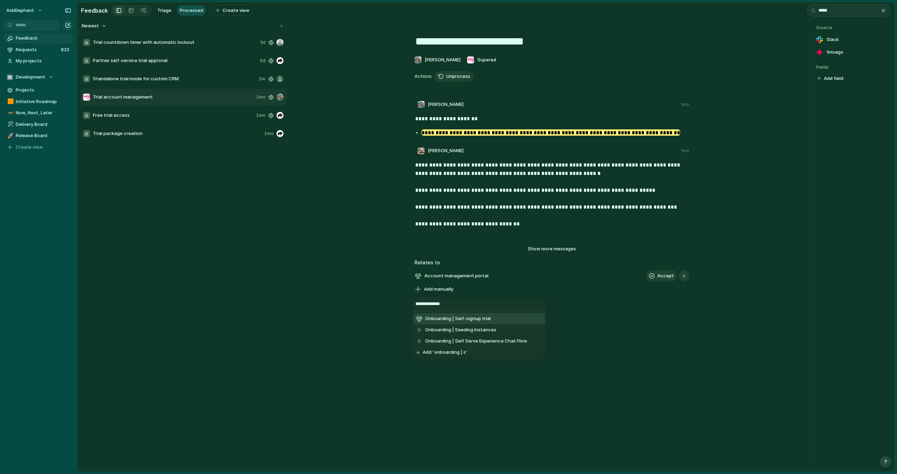
type input "**********"
click at [498, 321] on li "Onboarding | Self-signup trial" at bounding box center [479, 318] width 132 height 11
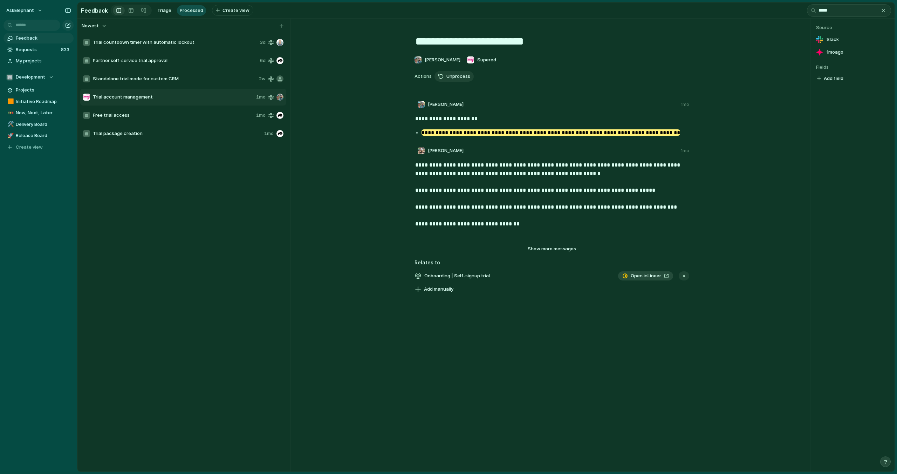
click at [177, 116] on span "Free trial access" at bounding box center [173, 115] width 160 height 7
type textarea "**********"
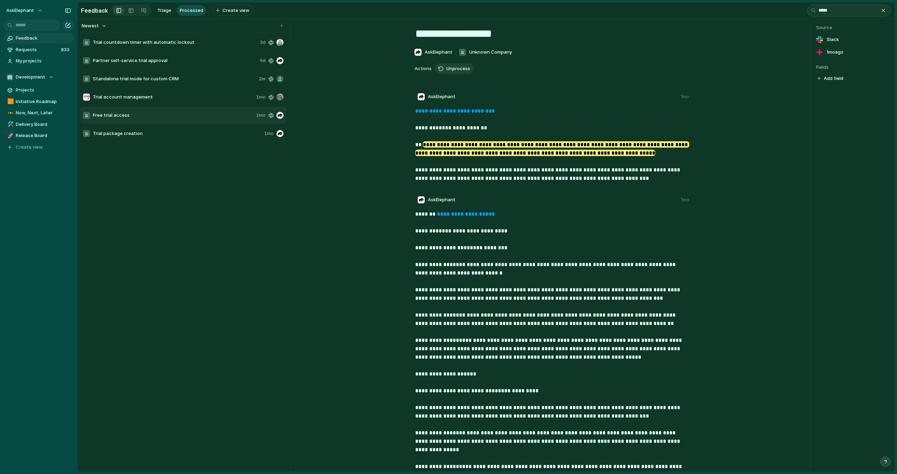
scroll to position [194, 0]
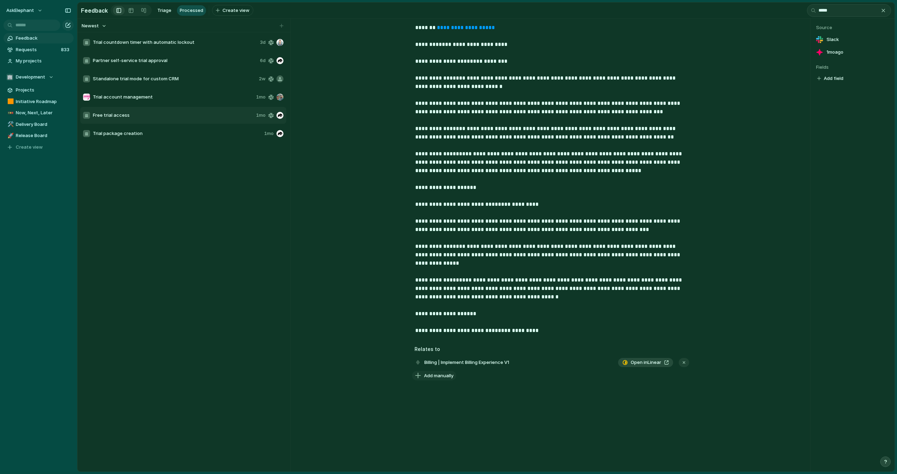
click at [434, 378] on span "Add manually" at bounding box center [438, 375] width 29 height 7
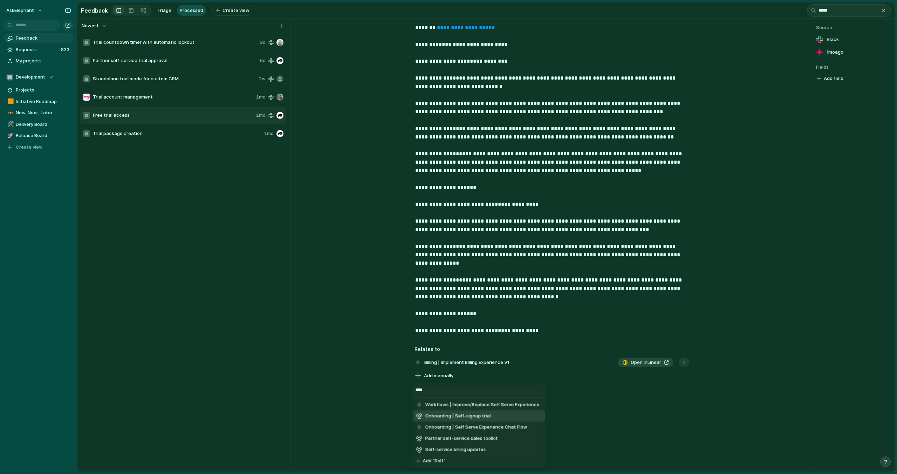
type input "****"
click at [497, 415] on li "Onboarding | Self-signup trial" at bounding box center [479, 415] width 132 height 11
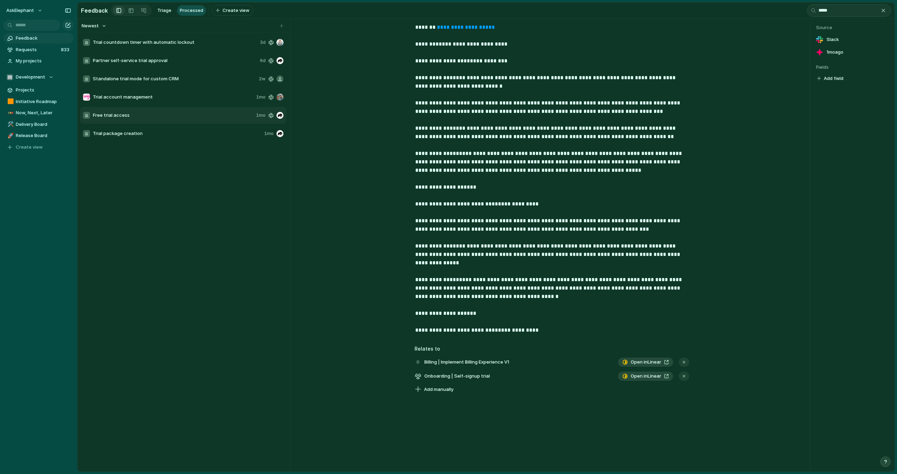
click at [150, 135] on span "Trial package creation" at bounding box center [177, 133] width 169 height 7
type textarea "**********"
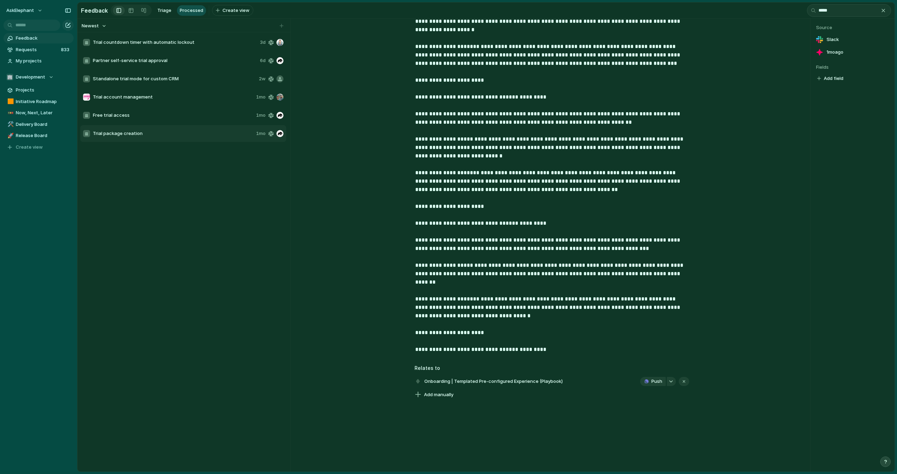
scroll to position [363, 0]
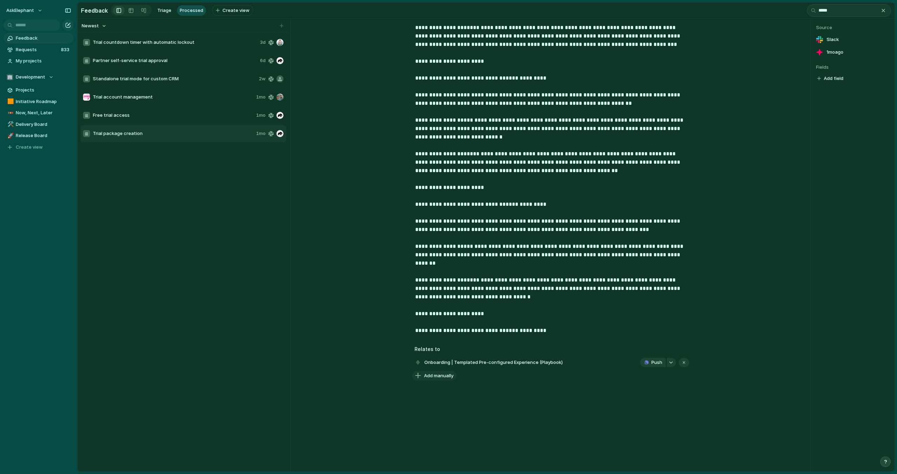
click at [439, 376] on span "Add manually" at bounding box center [438, 375] width 29 height 7
type input "*****"
click at [499, 414] on li "Onboarding | Self-signup trial" at bounding box center [479, 415] width 132 height 11
click at [220, 198] on div "Trial countdown timer with automatic lockout 3d Partner self-service trial appr…" at bounding box center [183, 251] width 207 height 436
click at [52, 103] on span "Initiative Roadmap" at bounding box center [43, 101] width 55 height 7
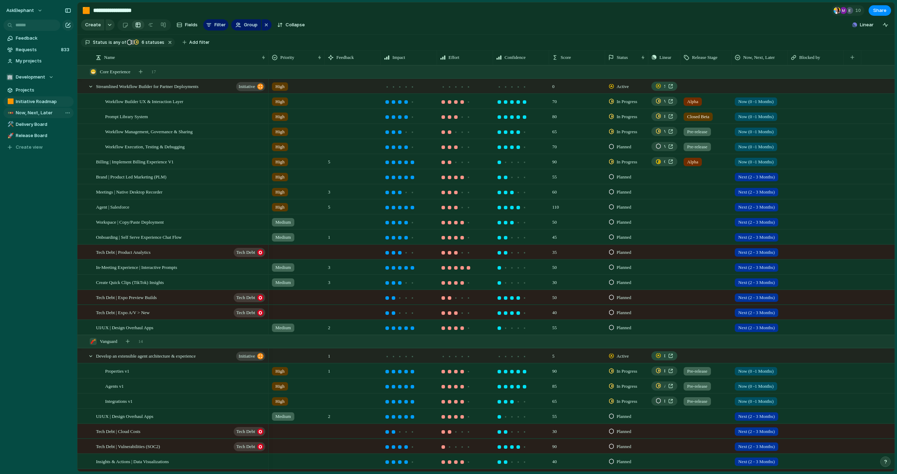
click at [46, 111] on span "Now, Next, Later" at bounding box center [43, 112] width 55 height 7
type input "**********"
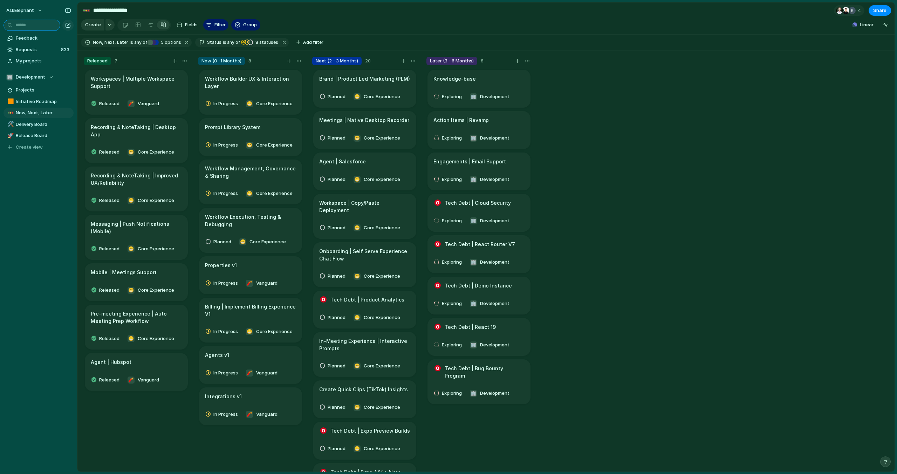
click at [39, 24] on input "text" at bounding box center [32, 25] width 57 height 11
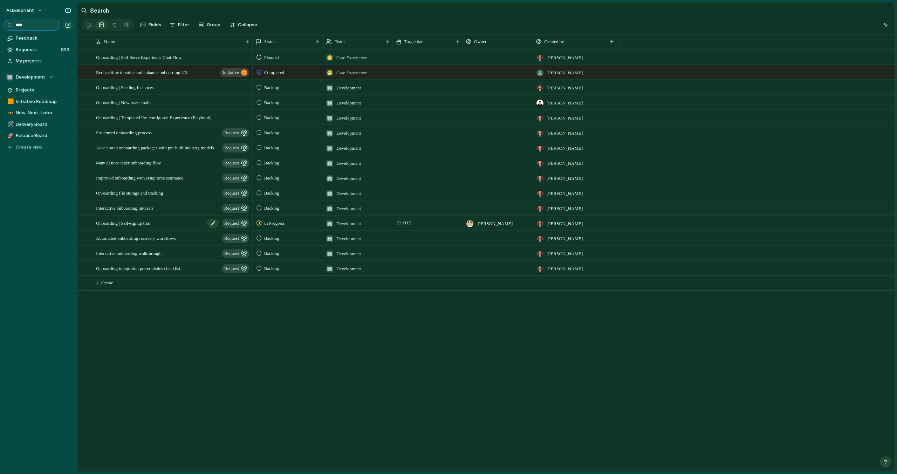
type input "****"
click at [173, 226] on div "Onboarding | Self-signup trial request" at bounding box center [173, 223] width 154 height 14
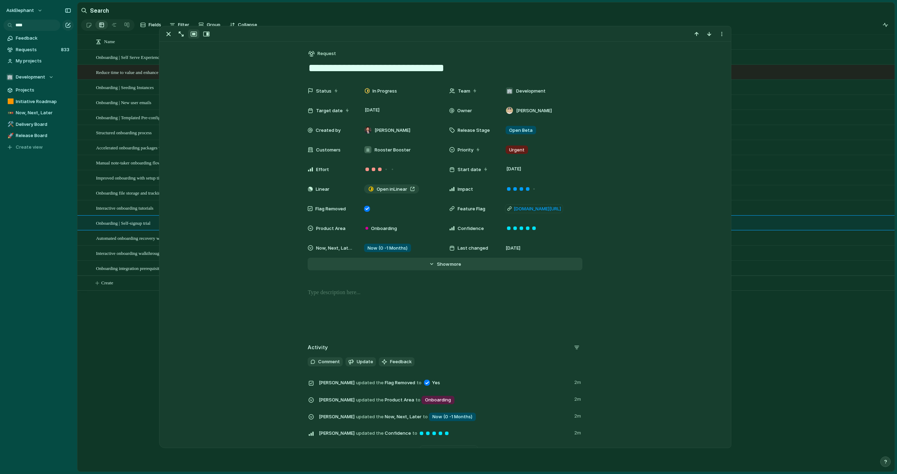
click at [439, 264] on span "Show" at bounding box center [443, 264] width 13 height 7
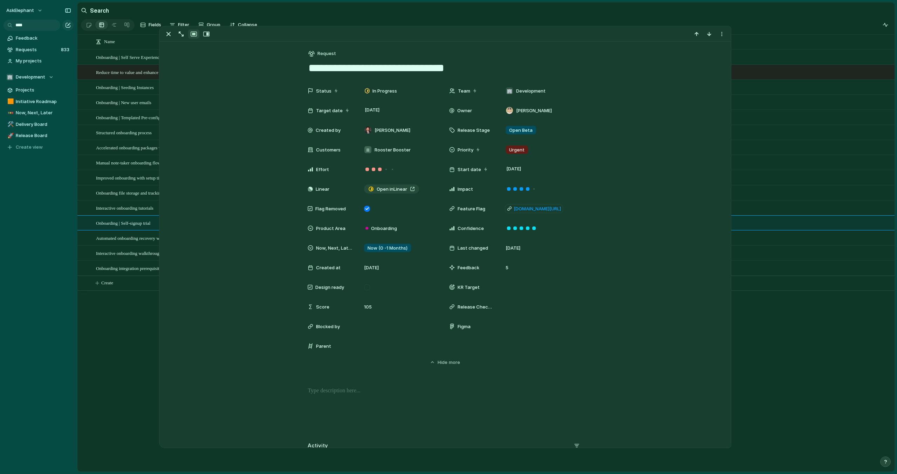
click at [111, 341] on div "Onboarding | Self Serve Experience Chat Flow Reduce time to value and enhance o…" at bounding box center [485, 260] width 817 height 422
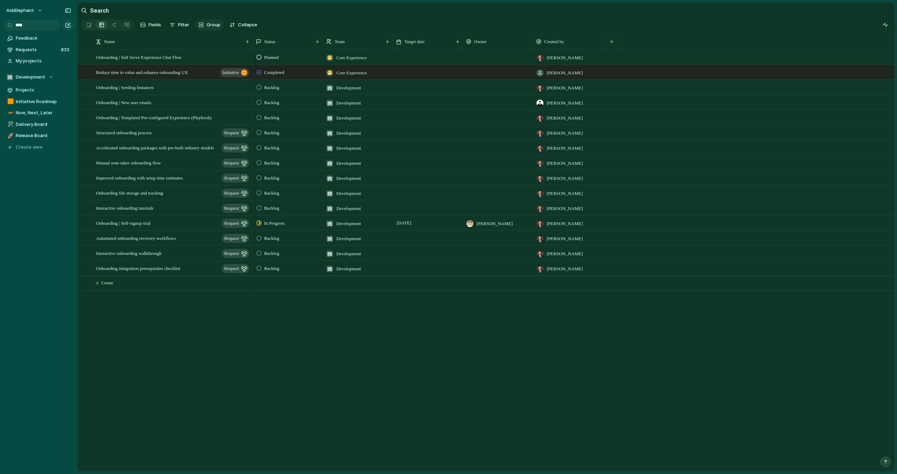
click at [202, 28] on button "Group" at bounding box center [209, 24] width 29 height 11
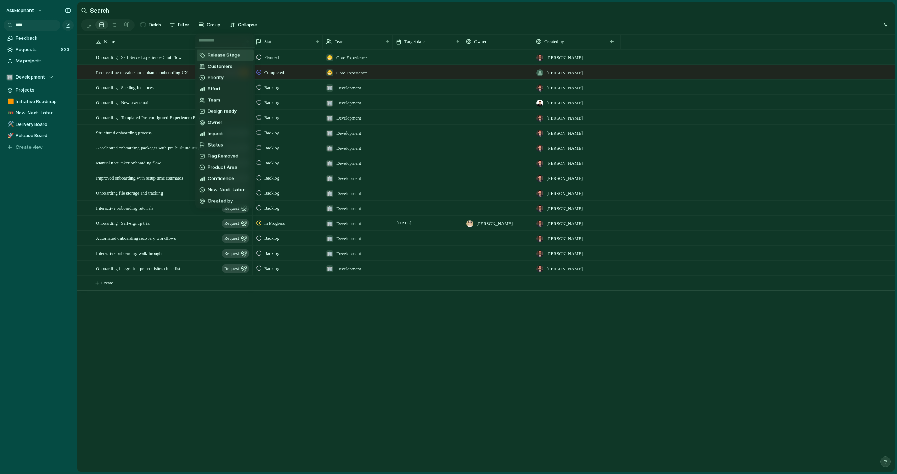
click at [153, 27] on div "Release Stage Customers Priority Effort Team Design ready Owner Impact Status F…" at bounding box center [448, 237] width 897 height 474
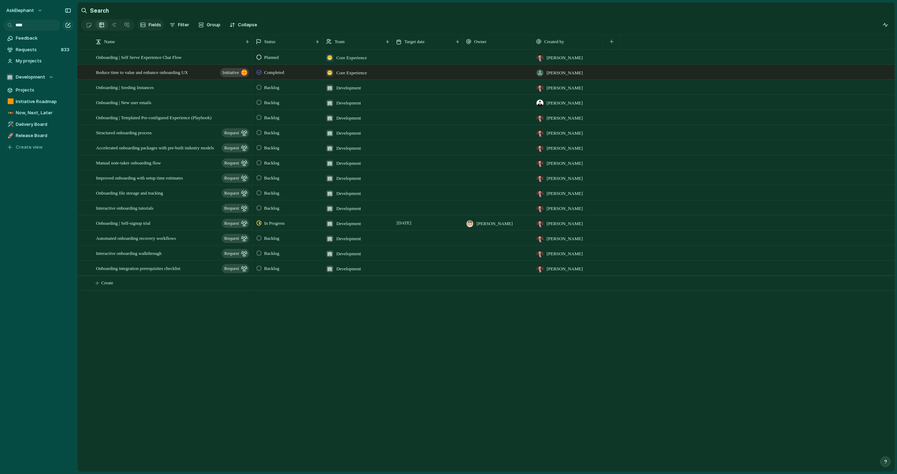
click at [153, 27] on span "Fields" at bounding box center [155, 24] width 13 height 7
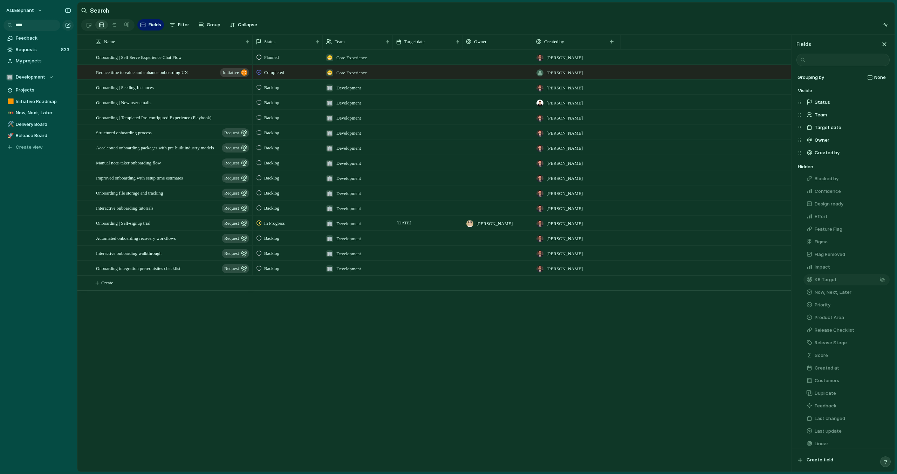
click at [858, 278] on button "KR Target" at bounding box center [846, 279] width 86 height 11
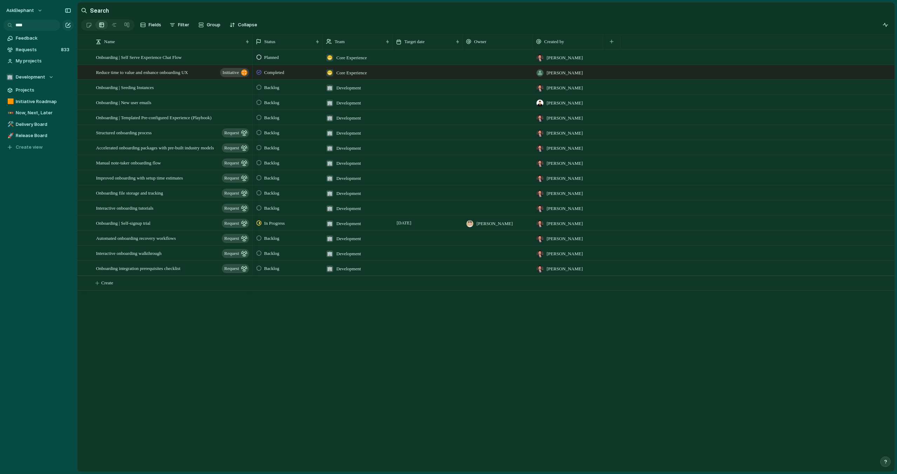
click at [683, 338] on div "Planned 😁 Core Experience Sam Dearing Completed 😁 Core Experience Woody Klemets…" at bounding box center [574, 260] width 642 height 422
click at [43, 115] on span "Now, Next, Later" at bounding box center [43, 112] width 55 height 7
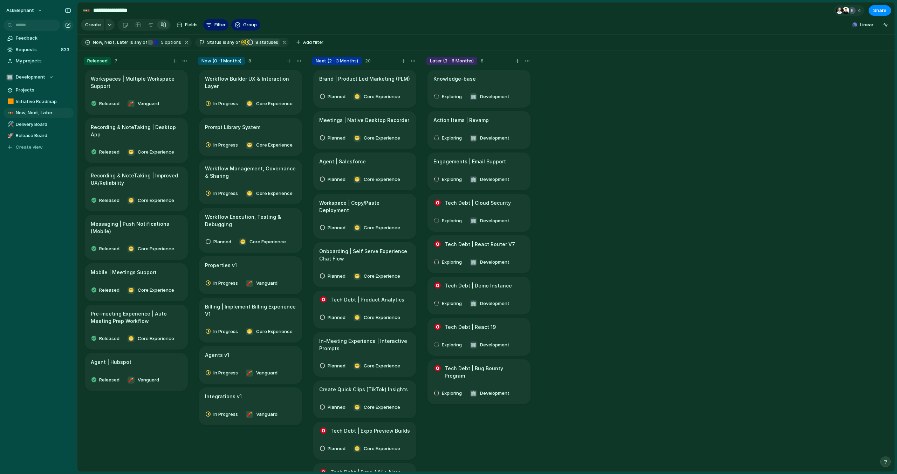
click at [241, 41] on div "button" at bounding box center [243, 42] width 5 height 6
click at [423, 24] on div "Backlog Exploring Planned In Progress Delivered Released Canceled Active Comple…" at bounding box center [448, 237] width 897 height 474
click at [254, 43] on span "8 statuses" at bounding box center [265, 42] width 25 height 6
click at [261, 163] on div at bounding box center [261, 163] width 6 height 6
click at [433, 34] on div "Backlog Exploring Planned In Progress Delivered Released Canceled Active Comple…" at bounding box center [448, 237] width 897 height 474
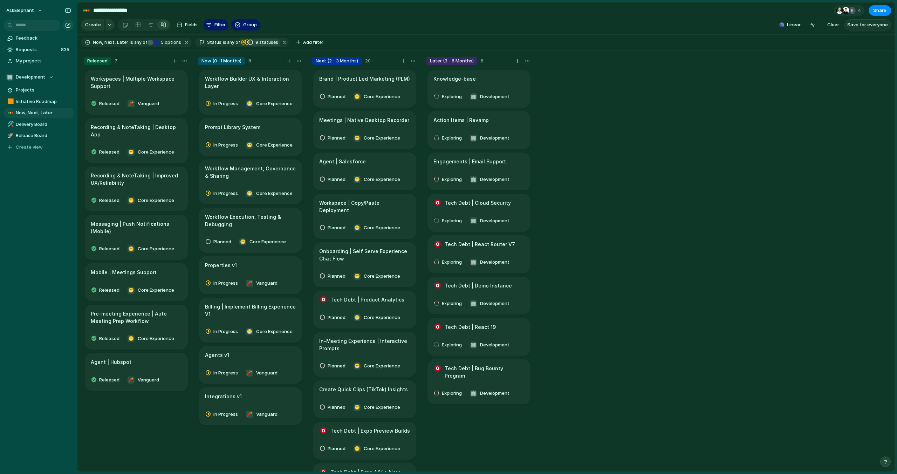
click at [869, 26] on span "Save for everyone" at bounding box center [867, 24] width 41 height 7
click at [154, 44] on div "Next (2 - 3 Months)" at bounding box center [156, 43] width 6 height 6
click at [163, 119] on div at bounding box center [161, 117] width 12 height 12
click at [411, 23] on div "Released Now (0 -1 Months) Next (2 - 3 Months) Later (3 - 6 Months) No Now, Nex…" at bounding box center [448, 237] width 897 height 474
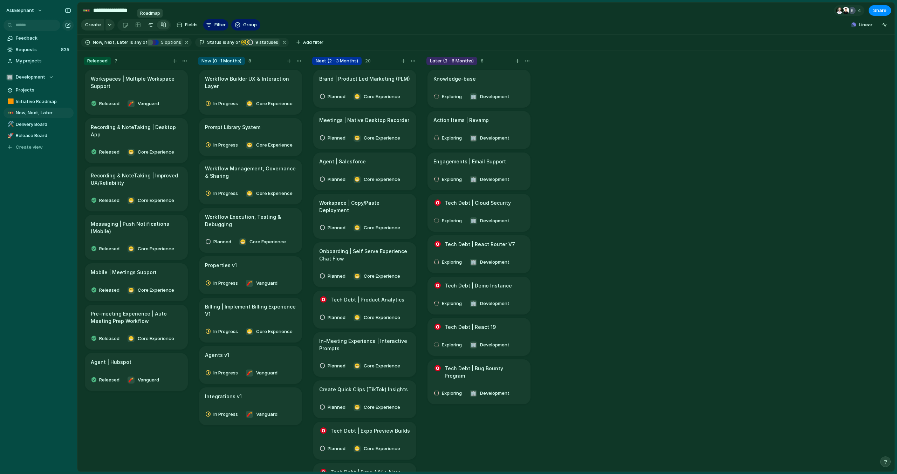
click at [150, 24] on div at bounding box center [151, 24] width 6 height 11
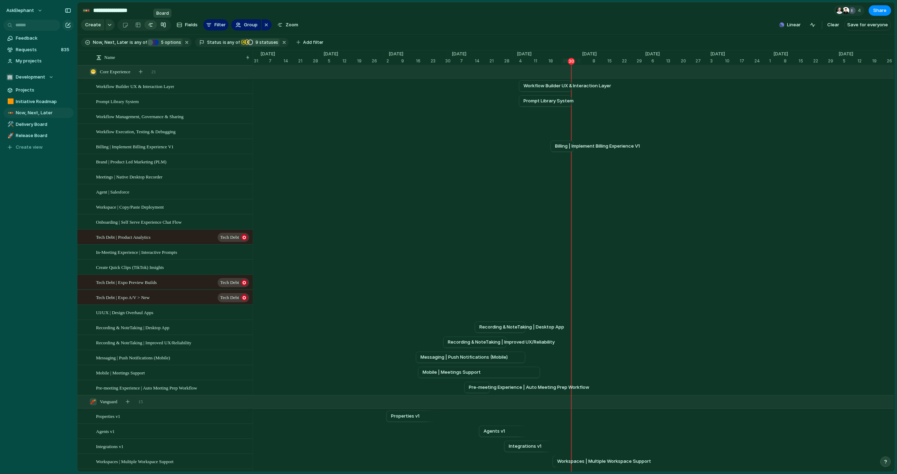
click at [163, 25] on div at bounding box center [163, 24] width 6 height 11
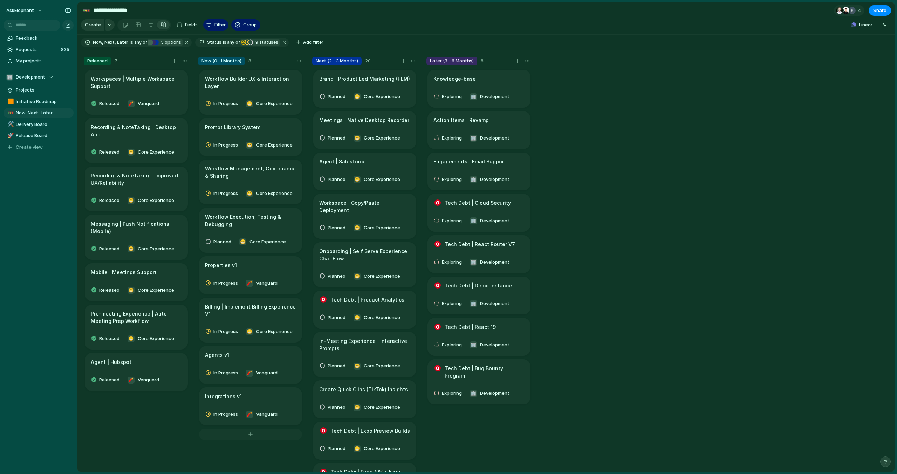
click at [244, 428] on div at bounding box center [250, 433] width 103 height 11
click at [143, 428] on div "Workspaces | Multiple Workspace Support Released 🧨 Vanguard Recording & NoteTak…" at bounding box center [136, 273] width 105 height 409
click at [21, 84] on section "🏢 Development Projects 🟧 Initiative Roadmap 🚥 Now, Next, Later 🛠️ Delivery Boar…" at bounding box center [38, 109] width 77 height 86
click at [24, 89] on span "Projects" at bounding box center [43, 90] width 55 height 7
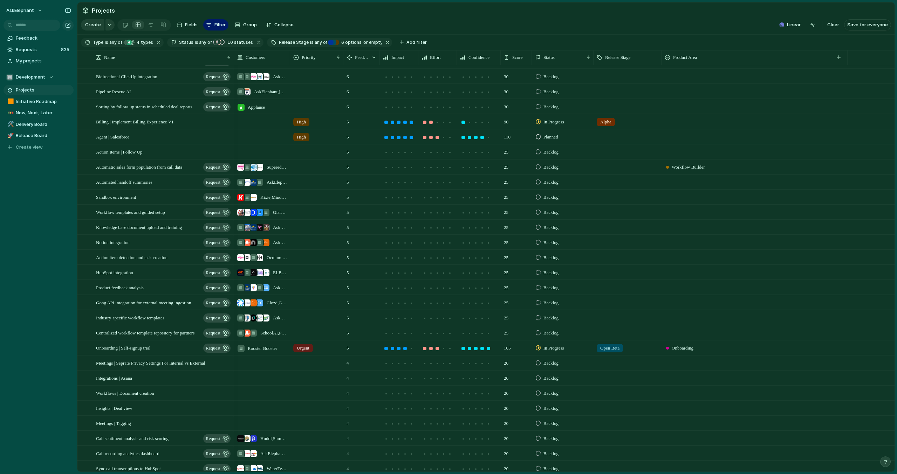
scroll to position [125, 0]
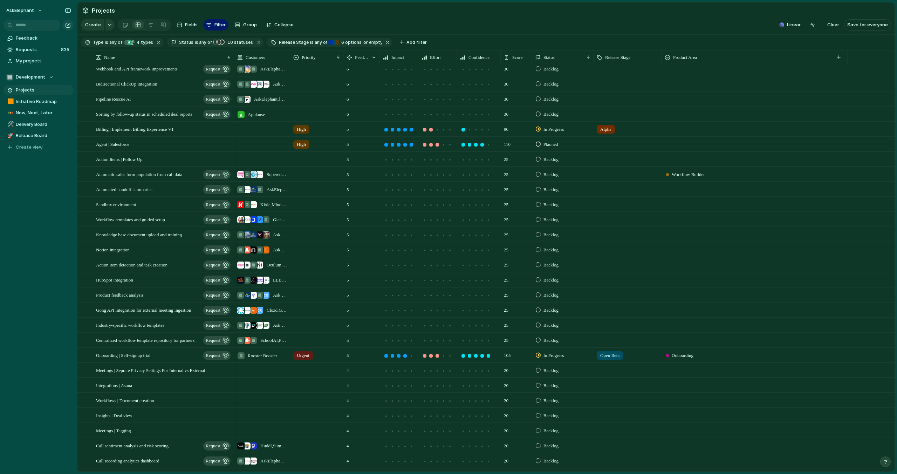
click at [606, 129] on span "Alpha" at bounding box center [605, 129] width 11 height 7
click at [617, 193] on span "Closed Beta" at bounding box center [615, 193] width 27 height 7
drag, startPoint x: 612, startPoint y: 356, endPoint x: 616, endPoint y: 355, distance: 4.1
click at [178, 356] on div "Onboarding | Self-signup trial request" at bounding box center [164, 355] width 136 height 14
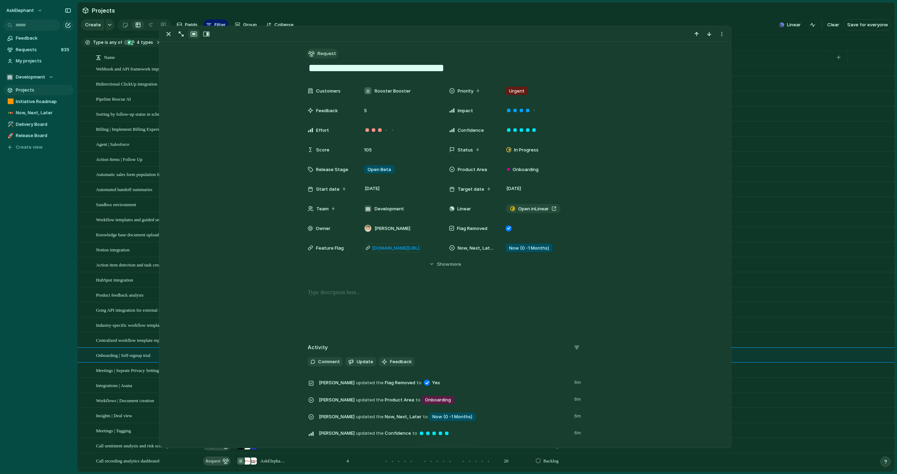
click at [327, 55] on span "Request" at bounding box center [326, 53] width 19 height 7
click at [336, 117] on span "Feature" at bounding box center [330, 117] width 18 height 7
click at [650, 66] on div "**********" at bounding box center [444, 480] width 571 height 877
click at [574, 10] on section "Projects" at bounding box center [485, 10] width 817 height 16
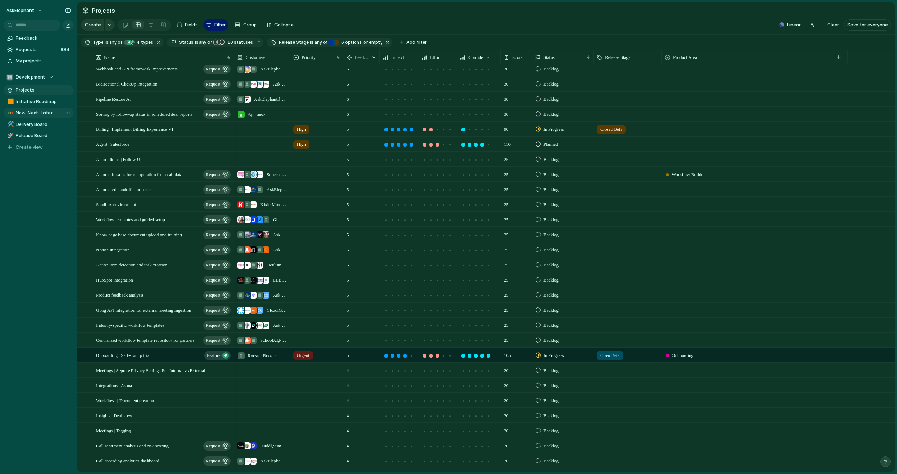
click at [47, 113] on span "Now, Next, Later" at bounding box center [43, 112] width 55 height 7
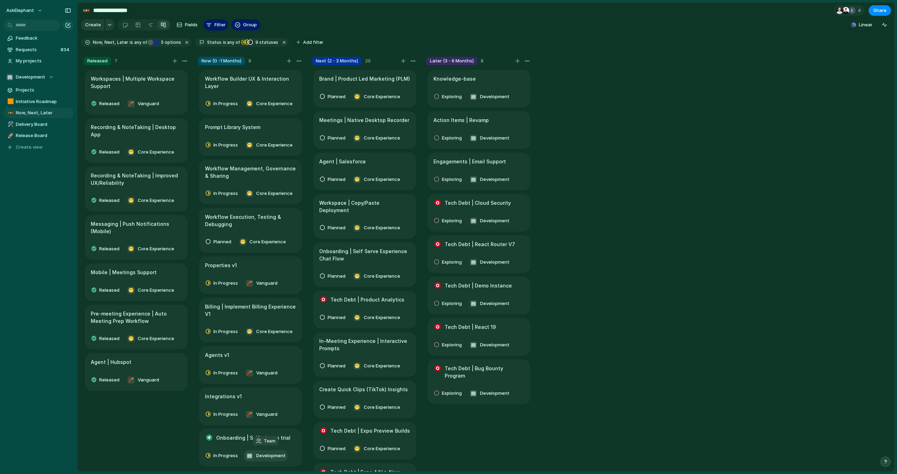
click at [268, 452] on span "Development" at bounding box center [270, 455] width 29 height 7
drag, startPoint x: 255, startPoint y: 464, endPoint x: 256, endPoint y: 460, distance: 3.8
click at [255, 464] on div at bounding box center [253, 464] width 12 height 12
click at [211, 442] on div at bounding box center [212, 442] width 12 height 12
click at [147, 412] on div "🏢 Development 😁 Core Experience 🧨 Vanguard" at bounding box center [448, 237] width 897 height 474
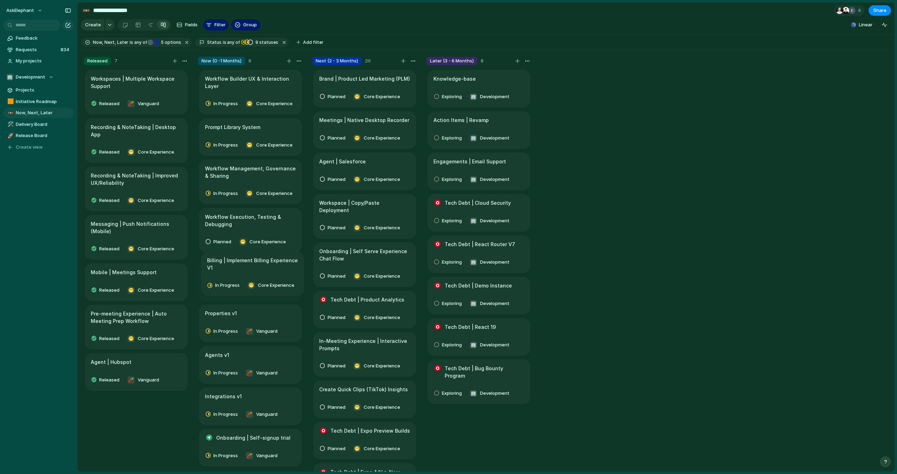
drag, startPoint x: 260, startPoint y: 314, endPoint x: 264, endPoint y: 279, distance: 35.2
click at [262, 270] on body "**********" at bounding box center [448, 237] width 897 height 474
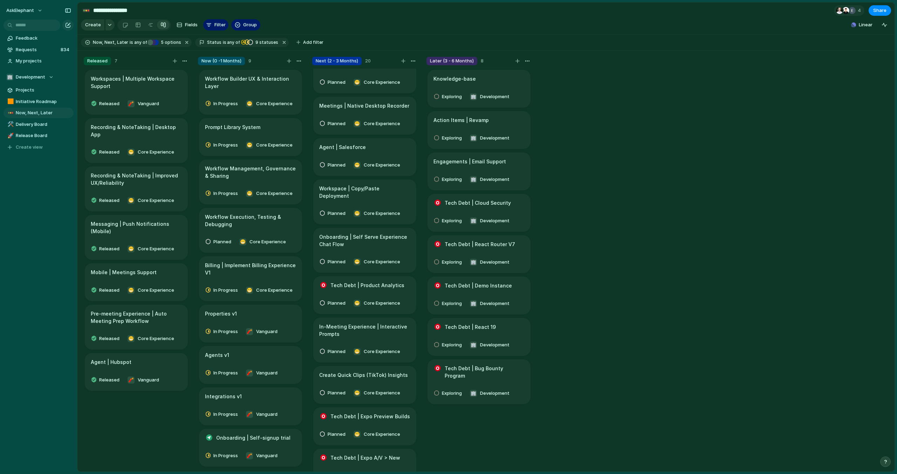
scroll to position [15, 0]
click at [46, 103] on span "Initiative Roadmap" at bounding box center [43, 101] width 55 height 7
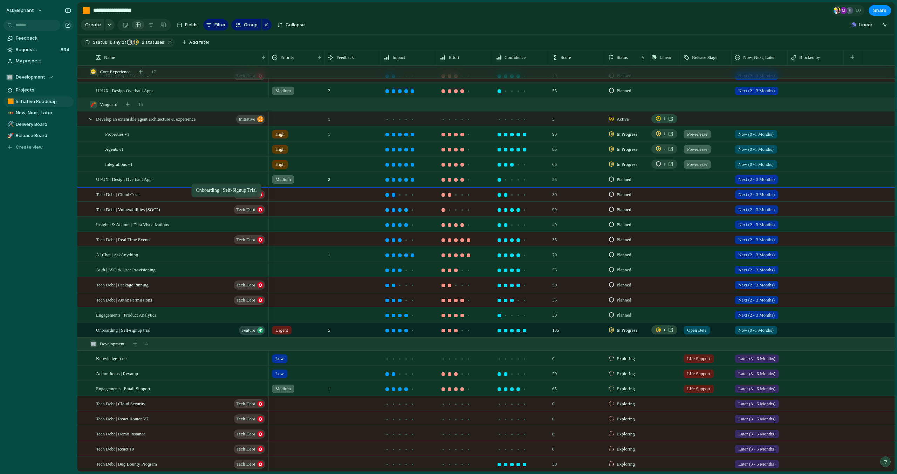
drag, startPoint x: 210, startPoint y: 331, endPoint x: 198, endPoint y: 194, distance: 137.1
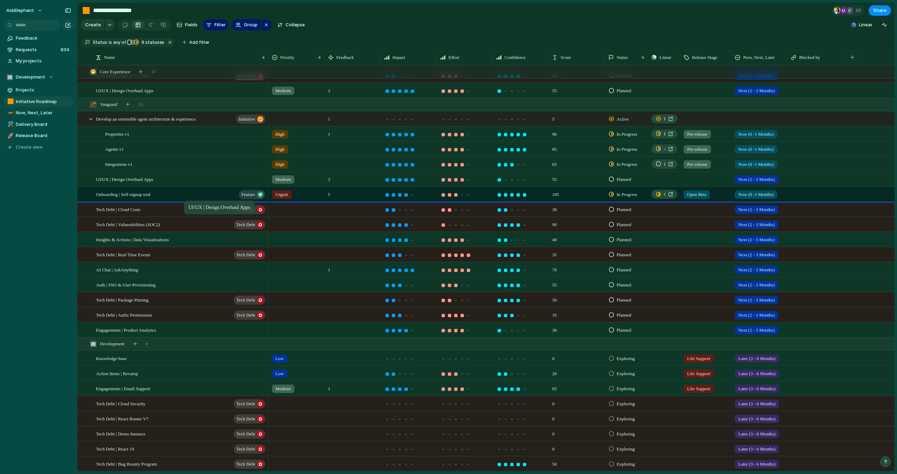
drag, startPoint x: 188, startPoint y: 175, endPoint x: 188, endPoint y: 201, distance: 26.3
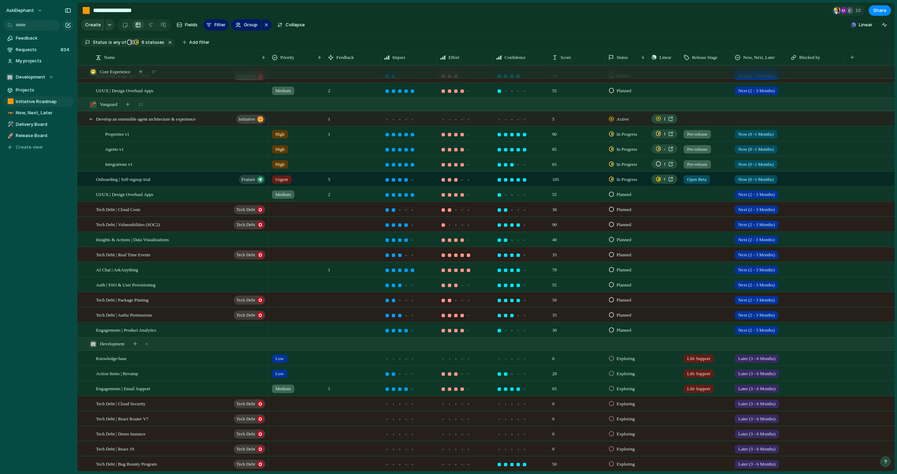
scroll to position [224, 0]
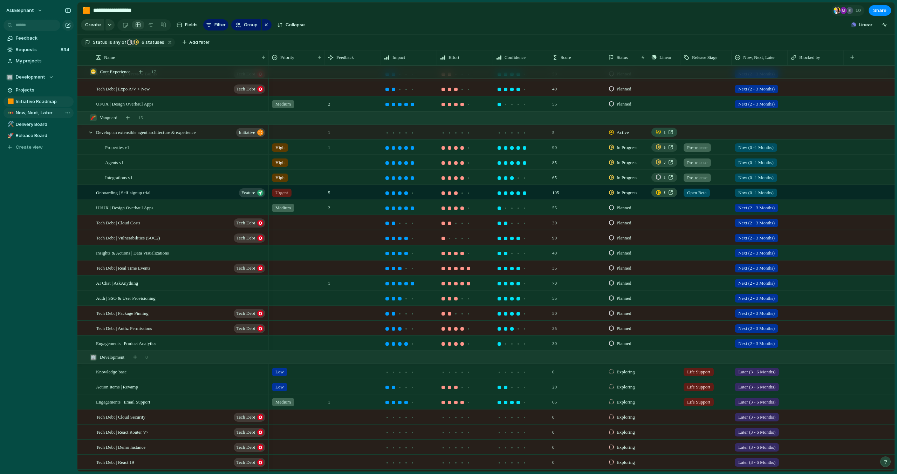
click at [48, 111] on span "Now, Next, Later" at bounding box center [43, 112] width 55 height 7
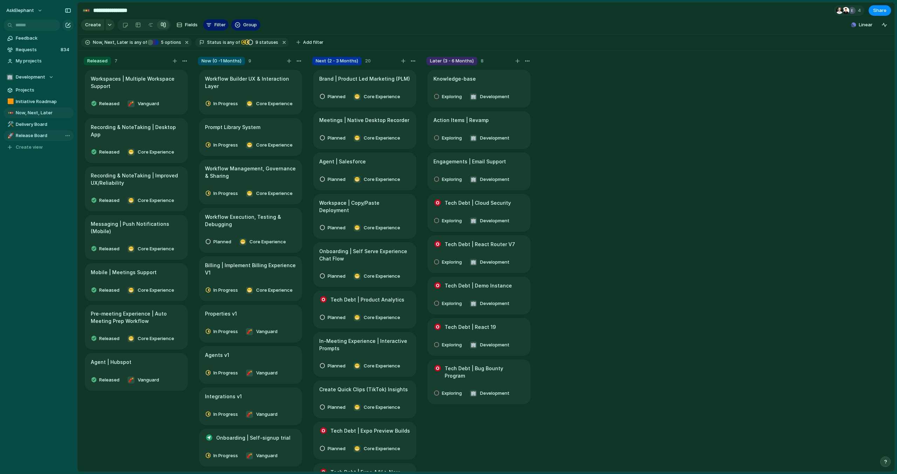
click at [35, 140] on link "🚀 Release Board" at bounding box center [39, 135] width 70 height 11
type input "**********"
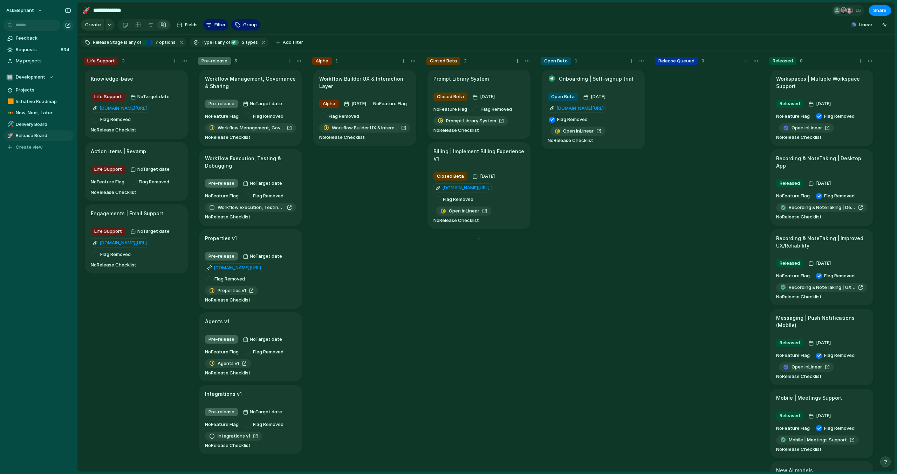
click at [510, 82] on article "Prompt Library System Closed Beta 29 August No Feature Flag Flag Removed Prompt…" at bounding box center [478, 104] width 103 height 69
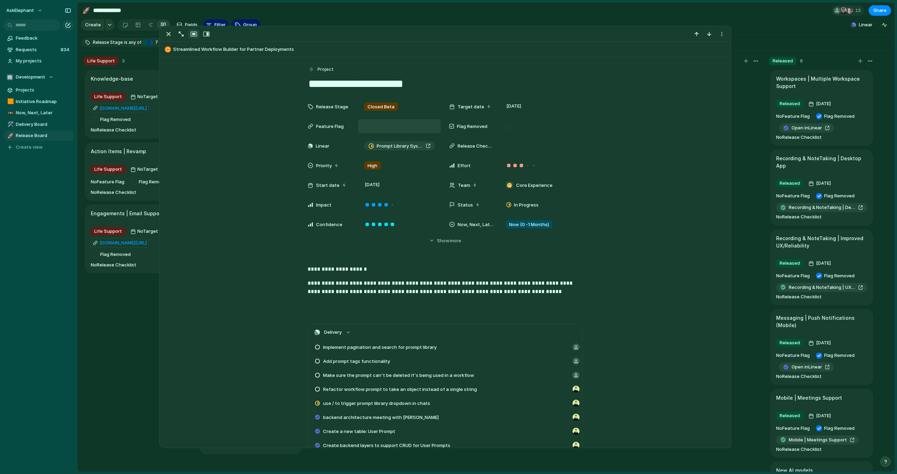
click at [383, 125] on div at bounding box center [399, 126] width 78 height 9
click at [688, 147] on div "**********" at bounding box center [445, 171] width 554 height 144
click at [750, 147] on div at bounding box center [707, 273] width 105 height 409
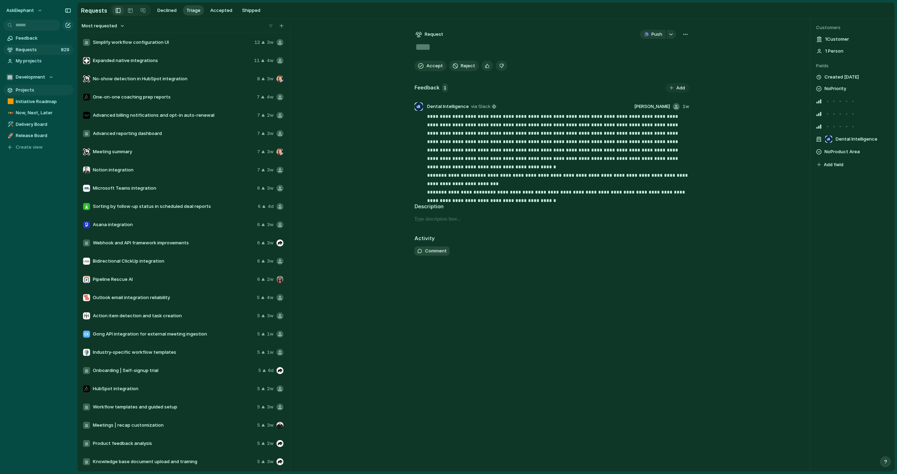
click at [31, 90] on span "Projects" at bounding box center [43, 90] width 55 height 7
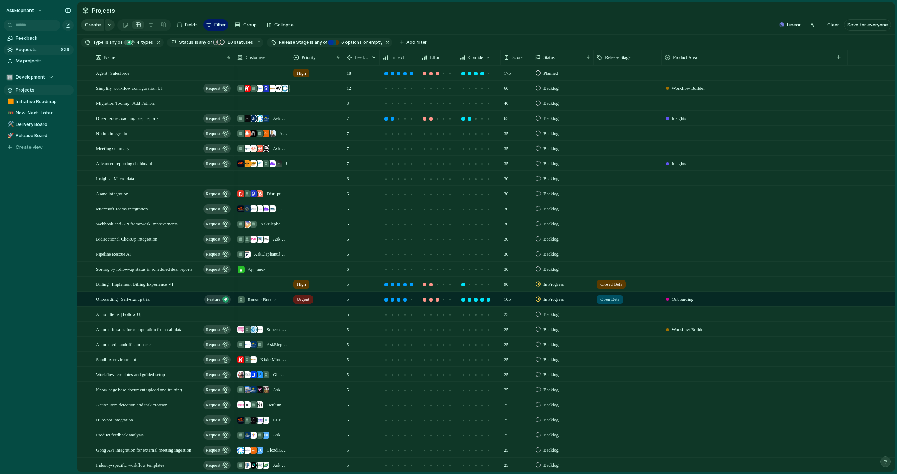
click at [32, 48] on span "Requests" at bounding box center [37, 49] width 43 height 7
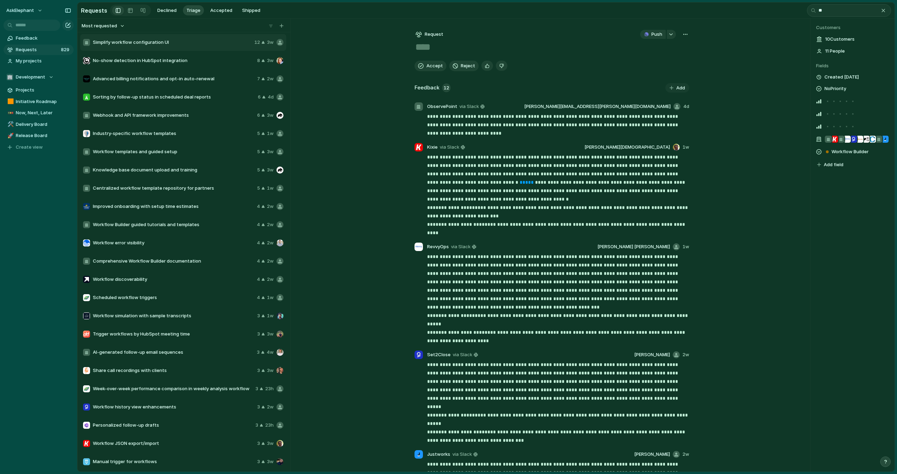
type input "*"
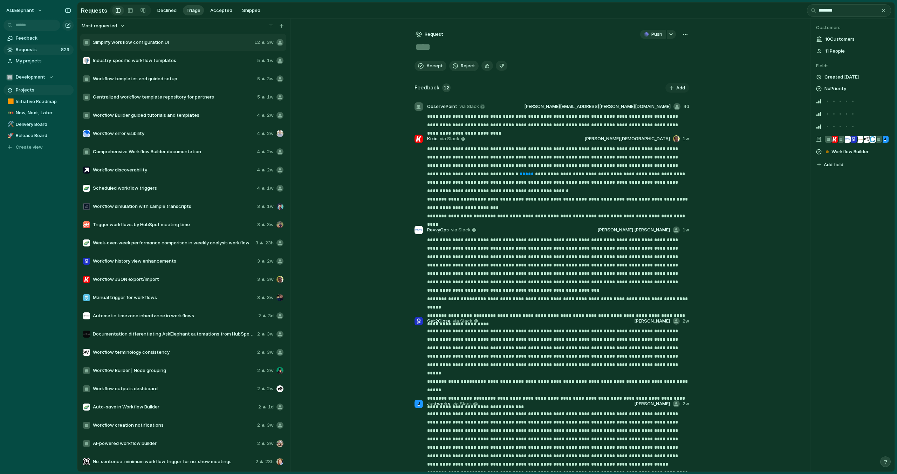
type input "********"
click at [36, 89] on span "Projects" at bounding box center [43, 90] width 55 height 7
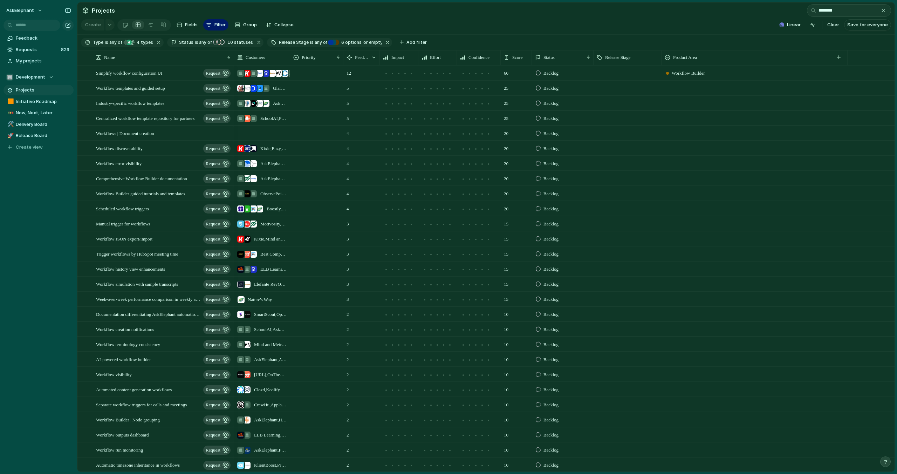
click at [35, 89] on span "Projects" at bounding box center [43, 90] width 55 height 7
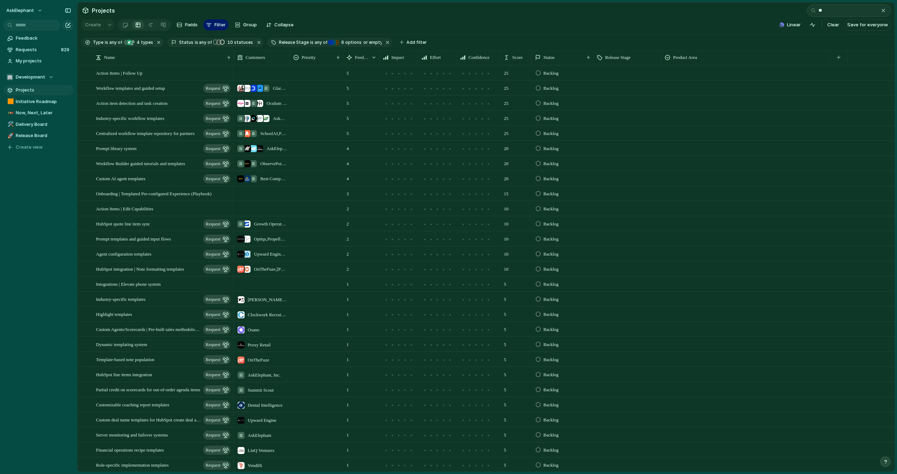
type input "*"
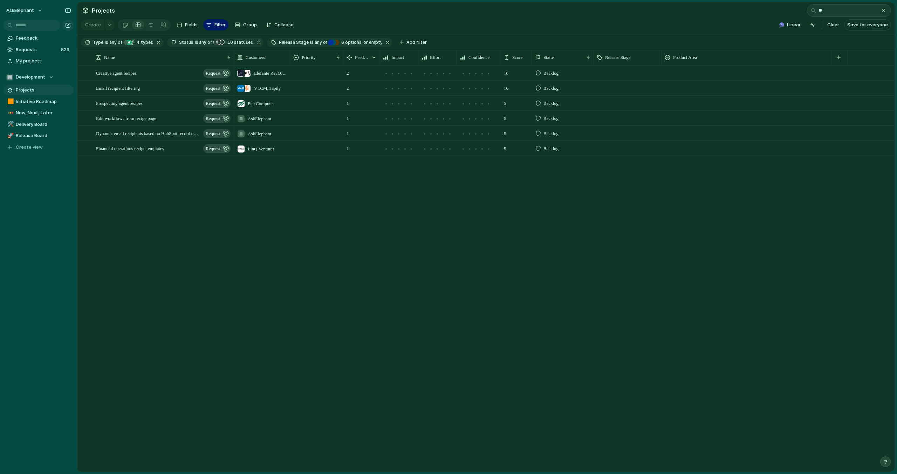
type input "*"
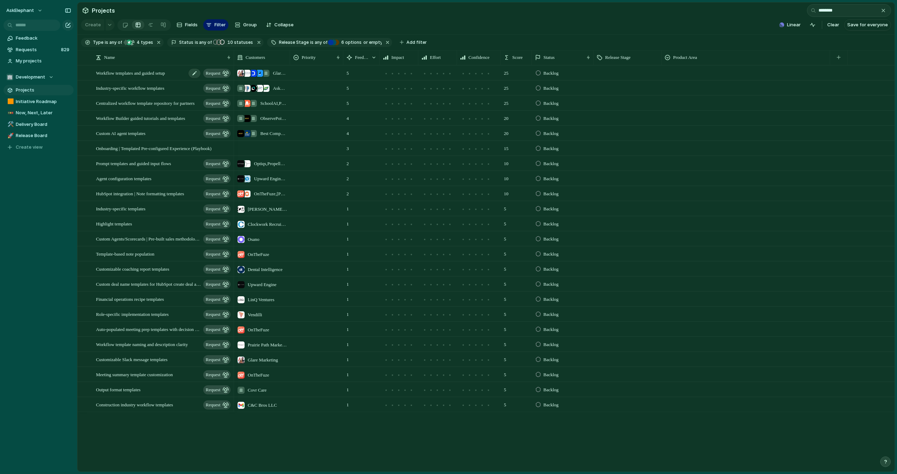
type input "********"
click at [155, 77] on div "Workflow templates and guided setup request" at bounding box center [164, 73] width 136 height 14
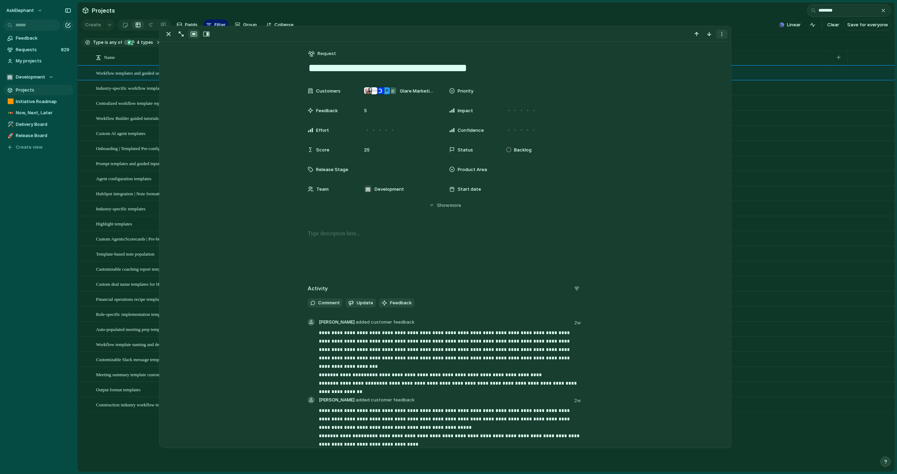
click at [720, 35] on div "button" at bounding box center [722, 34] width 6 height 6
click at [598, 50] on div "Mark as duplicate Delete" at bounding box center [448, 237] width 897 height 474
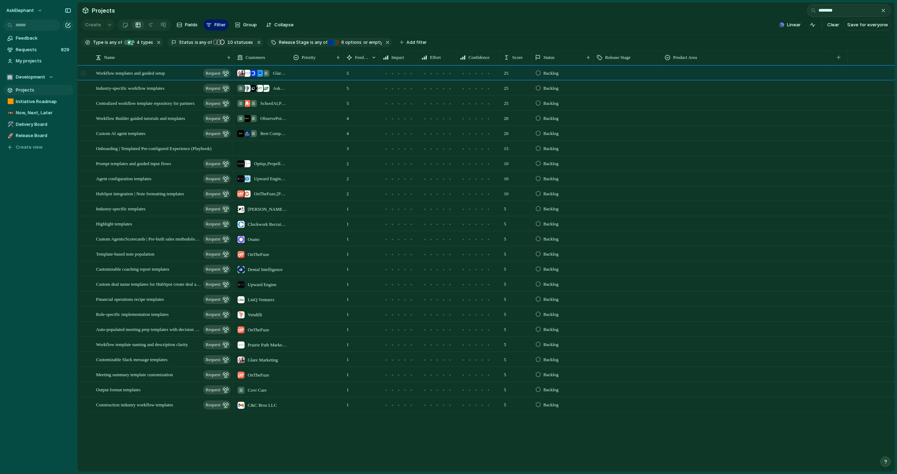
click at [90, 72] on div at bounding box center [84, 75] width 13 height 19
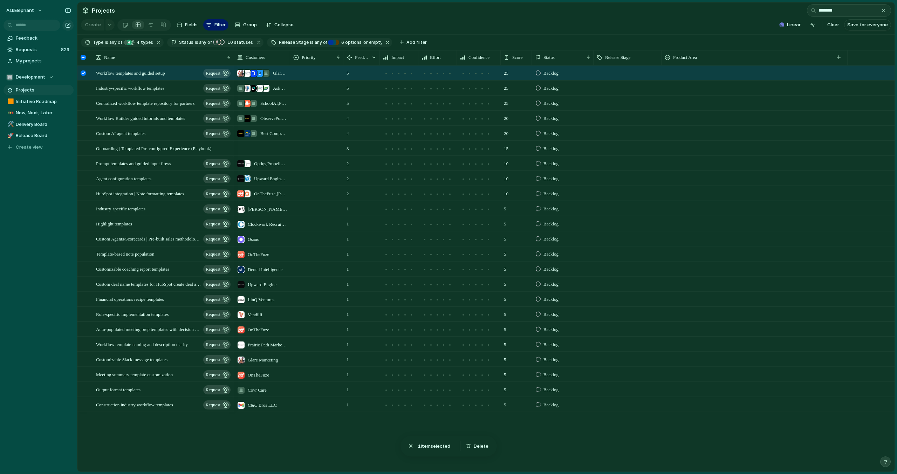
click at [88, 72] on div at bounding box center [84, 75] width 13 height 19
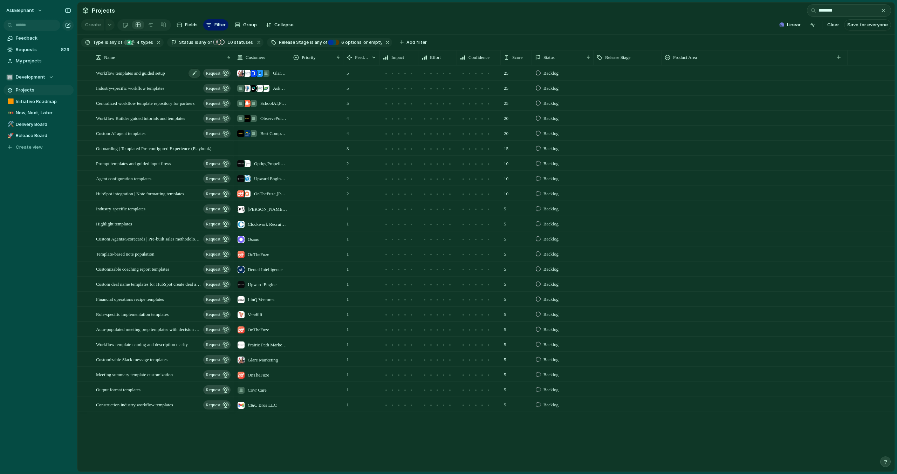
click at [137, 71] on span "Workflow templates and guided setup" at bounding box center [130, 73] width 69 height 8
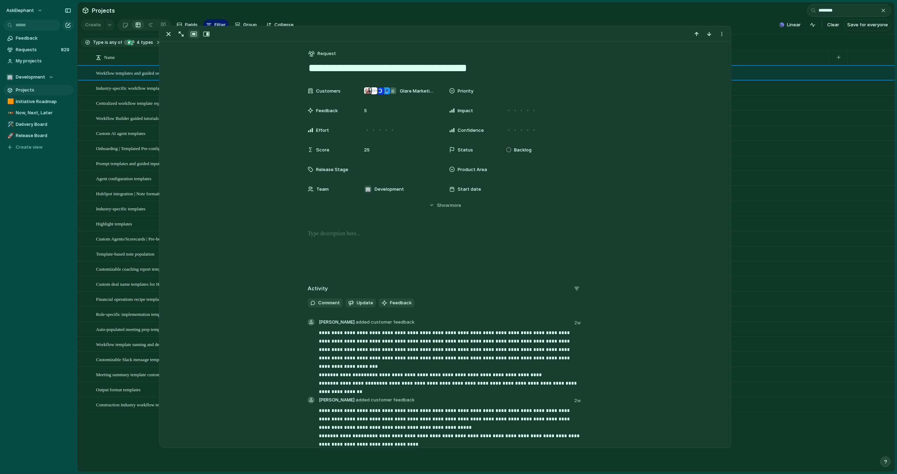
click at [137, 72] on span "Workflow templates and guided setup" at bounding box center [130, 73] width 69 height 8
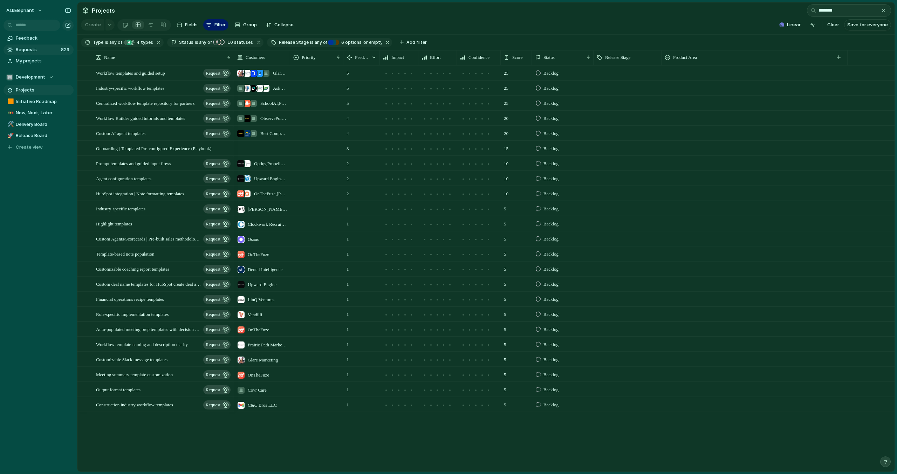
click at [33, 50] on span "Requests" at bounding box center [37, 49] width 43 height 7
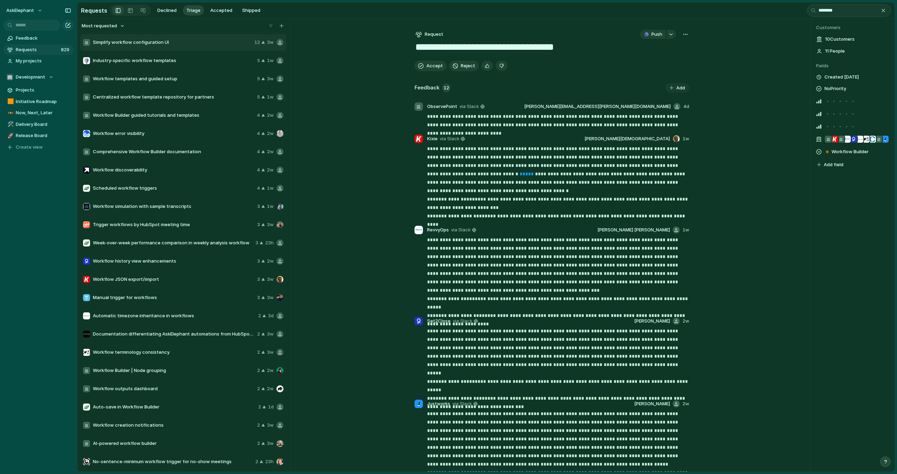
type input "********"
click at [181, 62] on span "Industry-specific workflow templates" at bounding box center [174, 60] width 162 height 7
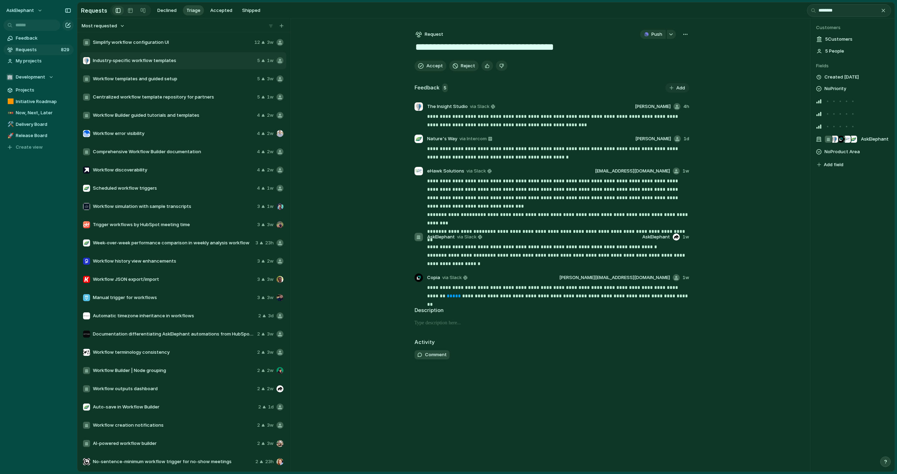
click at [206, 116] on span "Workflow Builder guided tutorials and templates" at bounding box center [173, 115] width 161 height 7
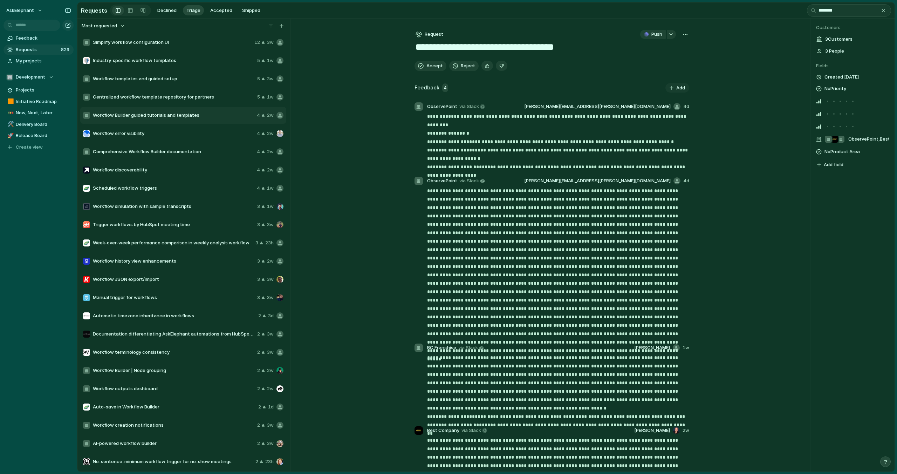
click at [686, 36] on div "button" at bounding box center [685, 35] width 6 height 6
click at [180, 135] on div "Copy link Merge Move to Delete" at bounding box center [448, 237] width 897 height 474
click at [167, 138] on div "Workflow error visibility 4 2w" at bounding box center [183, 133] width 206 height 17
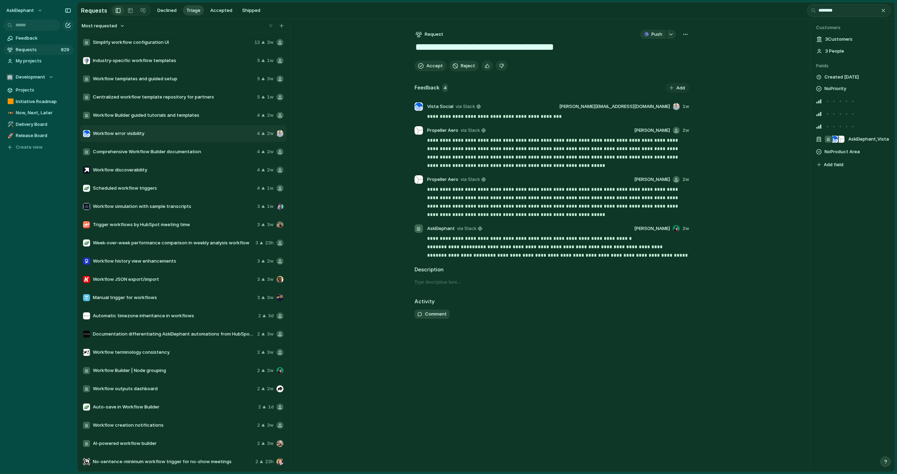
click at [684, 36] on div "button" at bounding box center [685, 35] width 6 height 6
click at [664, 59] on li "Merge" at bounding box center [666, 60] width 43 height 11
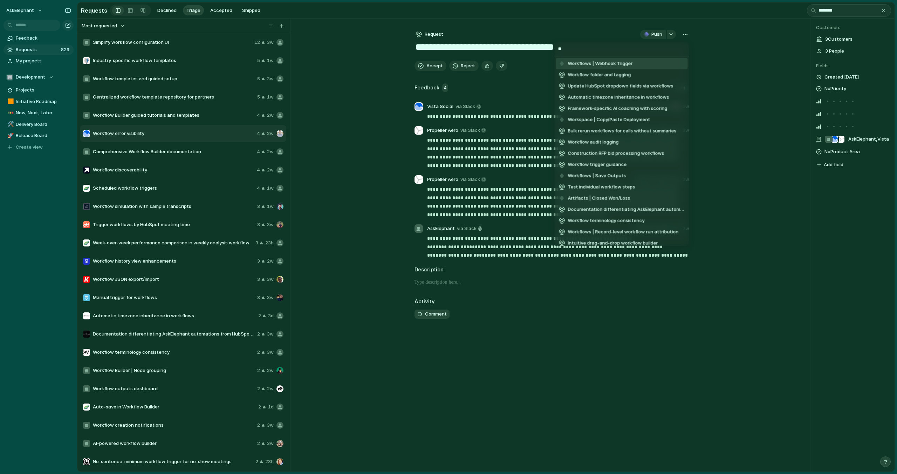
type input "*"
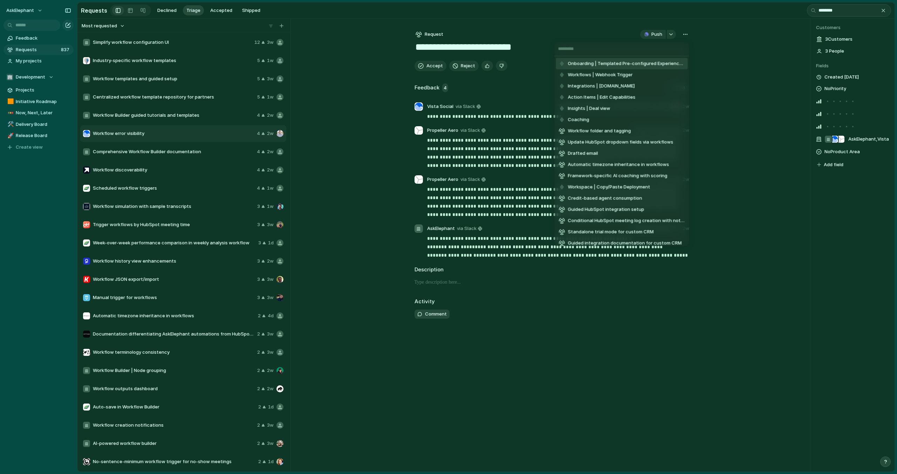
click at [45, 115] on div "Onboarding | Templated Pre-configured Experience (Playbook) Workflows | Webhook…" at bounding box center [448, 237] width 897 height 474
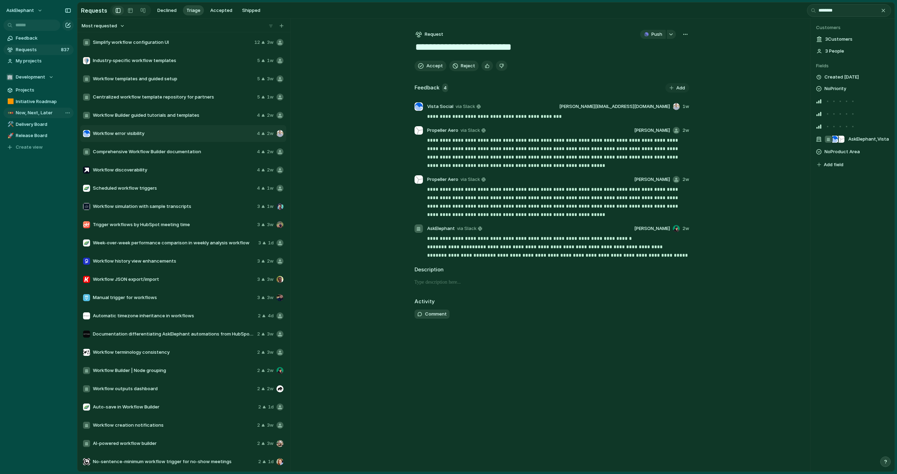
click at [41, 114] on span "Now, Next, Later" at bounding box center [43, 112] width 55 height 7
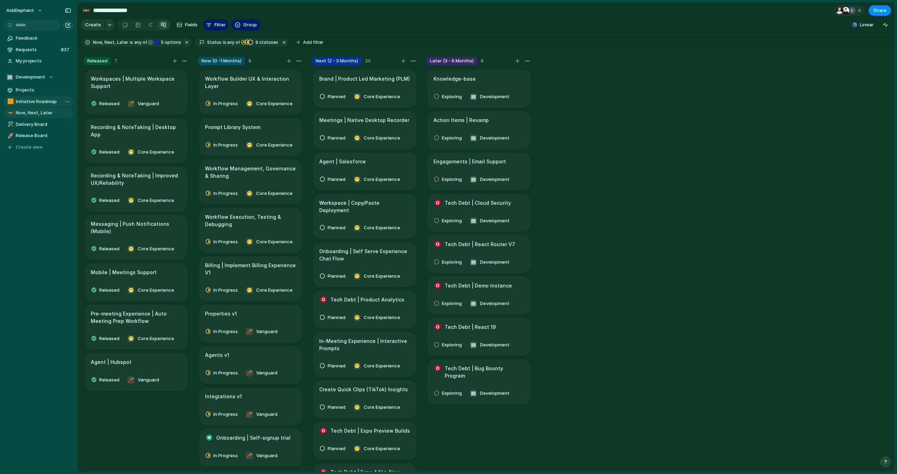
click at [25, 101] on span "Initiative Roadmap" at bounding box center [43, 101] width 55 height 7
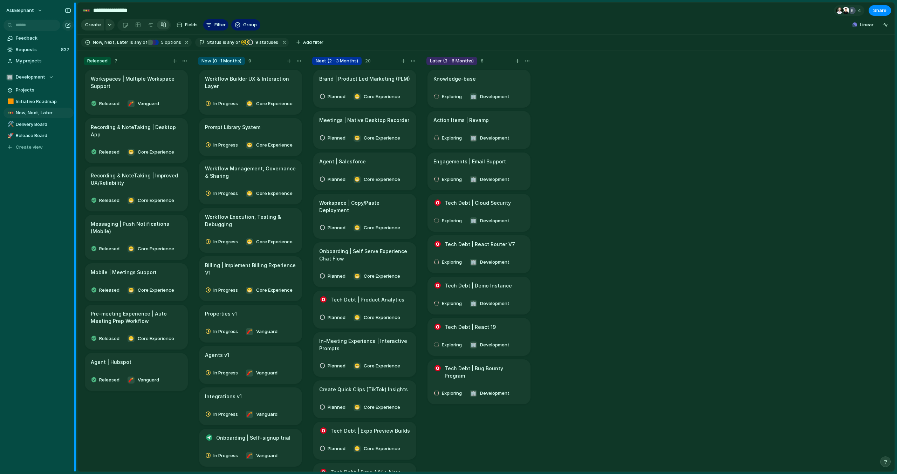
type input "**********"
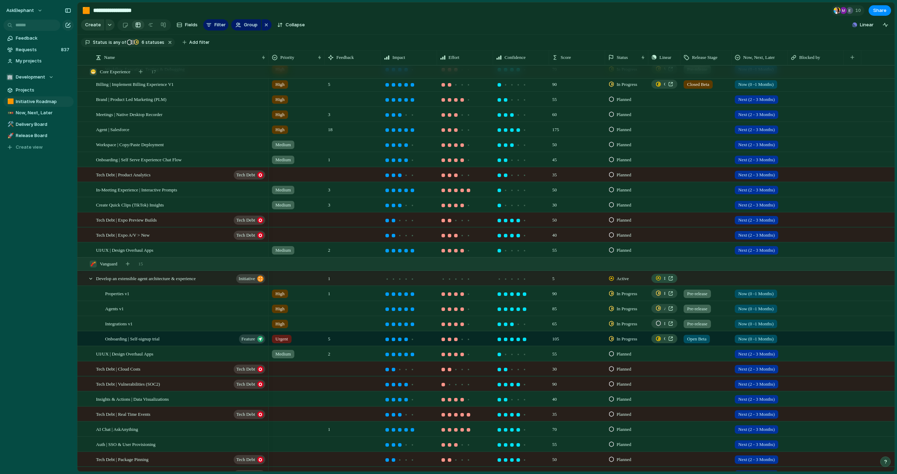
scroll to position [71, 0]
